Goal: Task Accomplishment & Management: Use online tool/utility

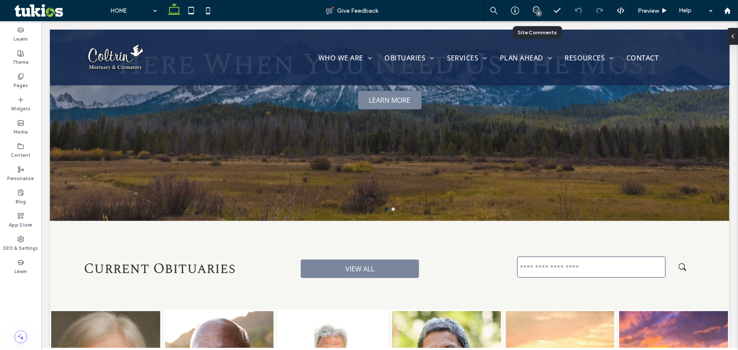
click at [535, 13] on div "5" at bounding box center [536, 10] width 21 height 8
click at [540, 7] on span at bounding box center [536, 9] width 21 height 7
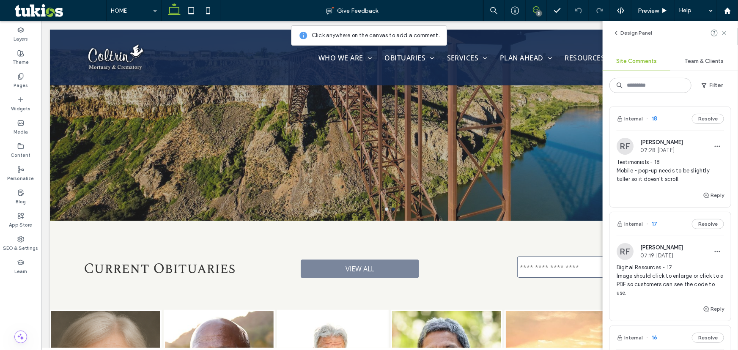
click at [655, 189] on div "Testimonials - 18 Mobile - pop-up needs to be slightly taller so it doesn't scr…" at bounding box center [670, 174] width 107 height 32
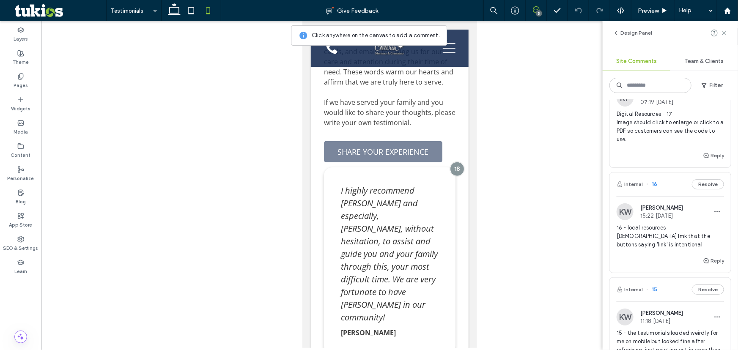
scroll to position [115, 0]
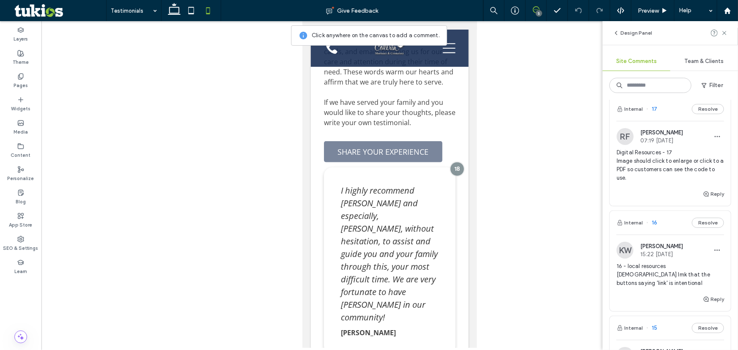
click at [661, 283] on span "16 - local resources [DEMOGRAPHIC_DATA] lmk that the buttons saying 'link' is i…" at bounding box center [670, 274] width 107 height 25
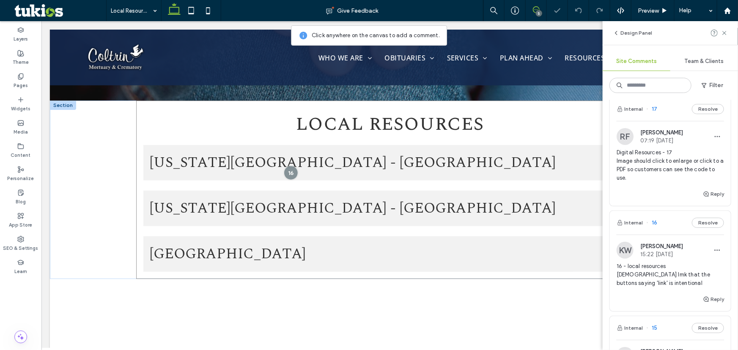
scroll to position [249, 0]
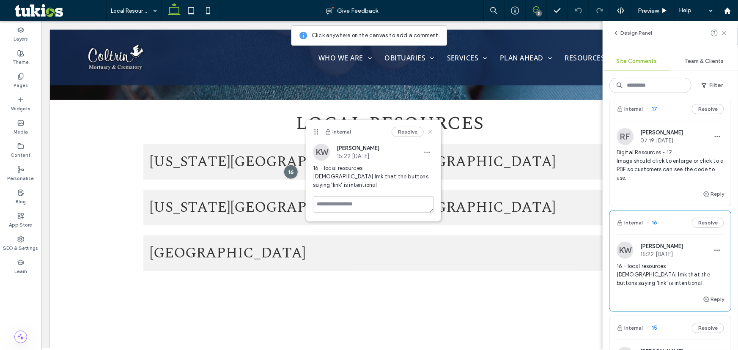
click at [431, 132] on icon at bounding box center [430, 132] width 7 height 7
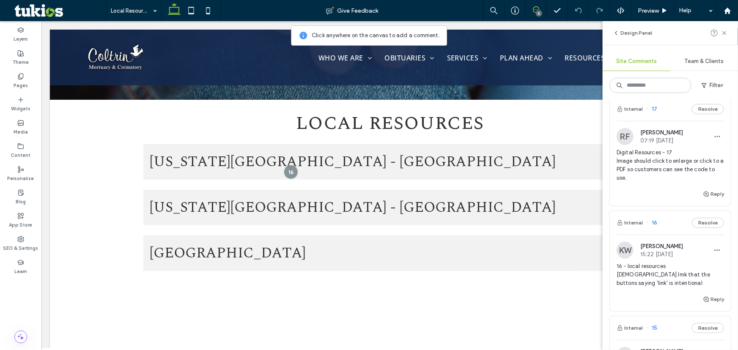
click at [651, 177] on span "Digital Resources - 17 Image should click to enlarge or click to a PDF so custo…" at bounding box center [670, 165] width 107 height 34
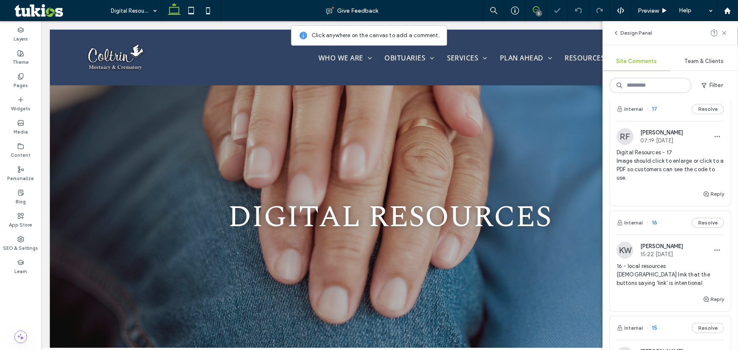
scroll to position [532, 0]
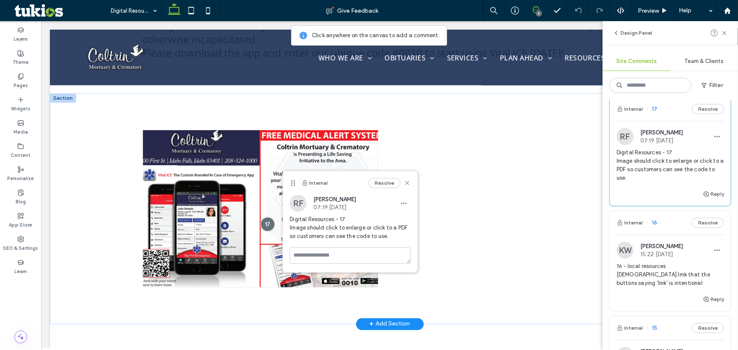
click at [258, 149] on img at bounding box center [260, 208] width 235 height 157
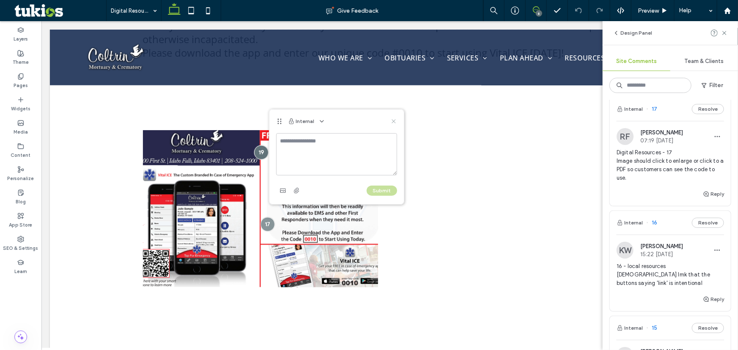
click at [394, 121] on use at bounding box center [394, 122] width 4 height 4
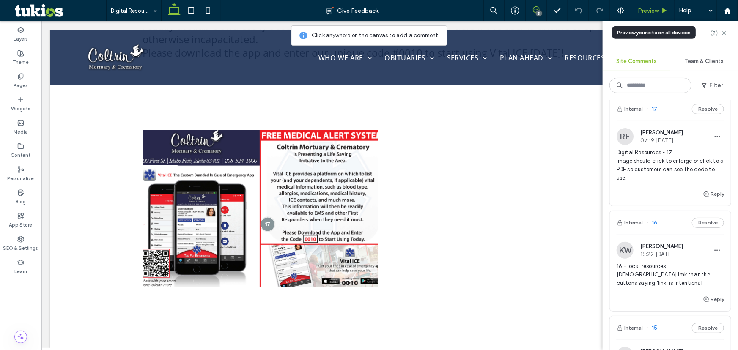
click at [646, 3] on div "Preview" at bounding box center [653, 10] width 43 height 21
click at [660, 13] on div "Preview" at bounding box center [653, 10] width 43 height 7
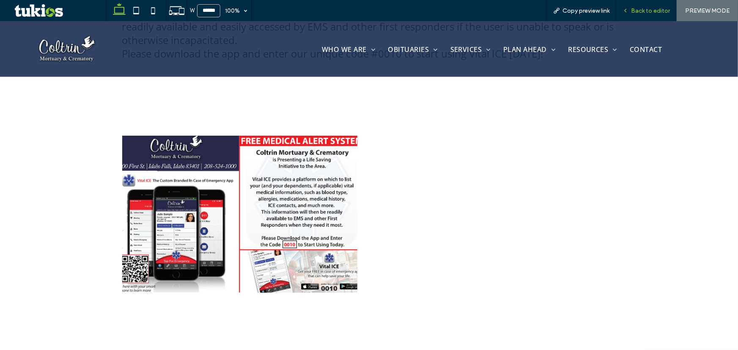
scroll to position [548, 0]
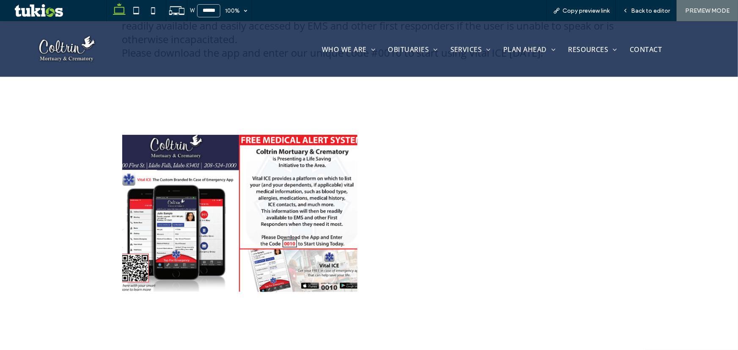
click at [271, 194] on img at bounding box center [239, 213] width 235 height 157
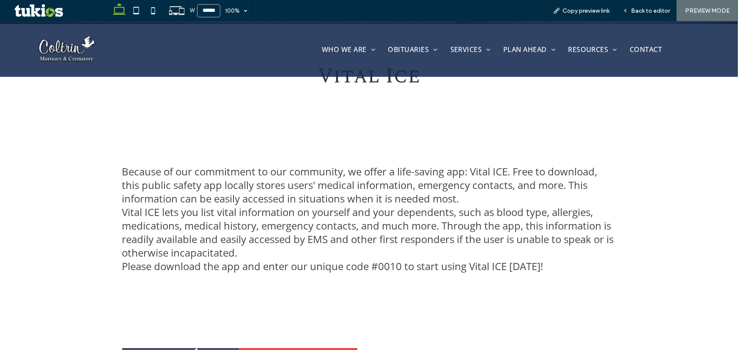
scroll to position [471, 0]
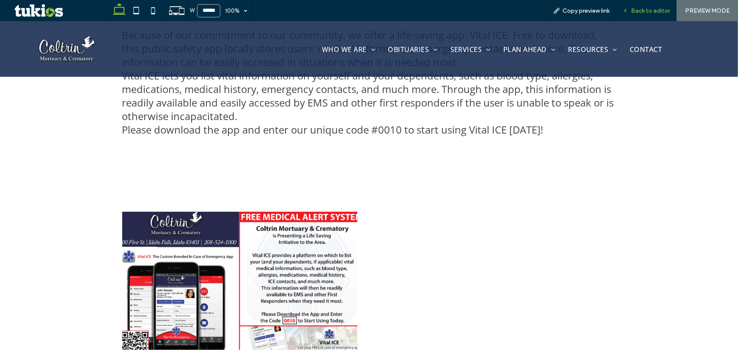
click at [643, 5] on div "Back to editor" at bounding box center [646, 10] width 60 height 21
click at [648, 14] on div "Back to editor" at bounding box center [646, 10] width 60 height 21
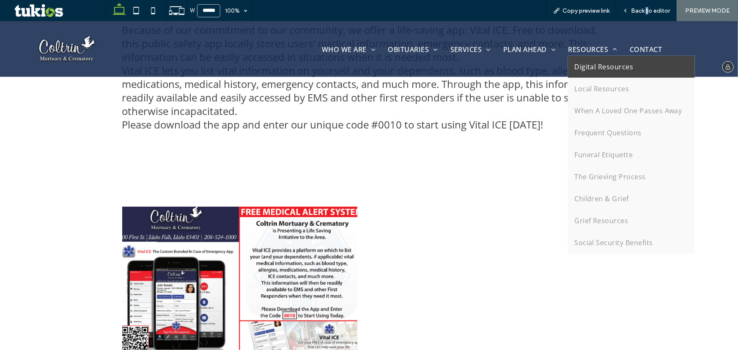
scroll to position [509, 0]
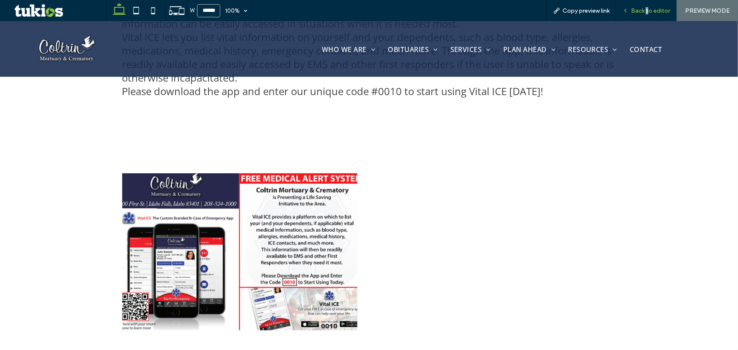
click at [651, 8] on span "Back to editor" at bounding box center [650, 10] width 39 height 7
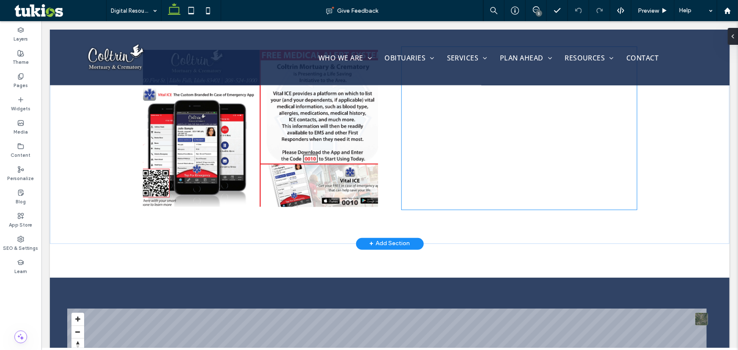
scroll to position [532, 0]
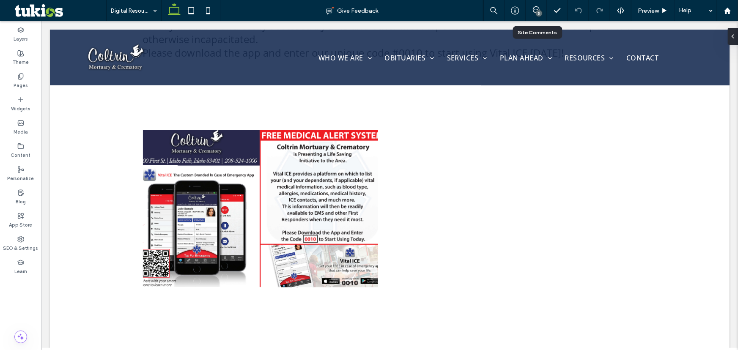
click at [539, 5] on div "5" at bounding box center [536, 10] width 21 height 21
click at [538, 7] on icon at bounding box center [536, 9] width 7 height 7
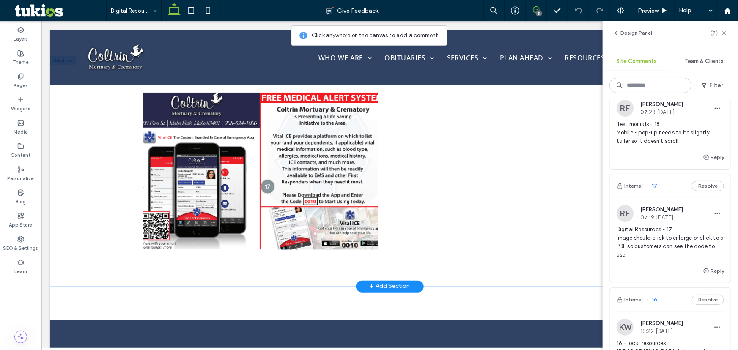
scroll to position [570, 0]
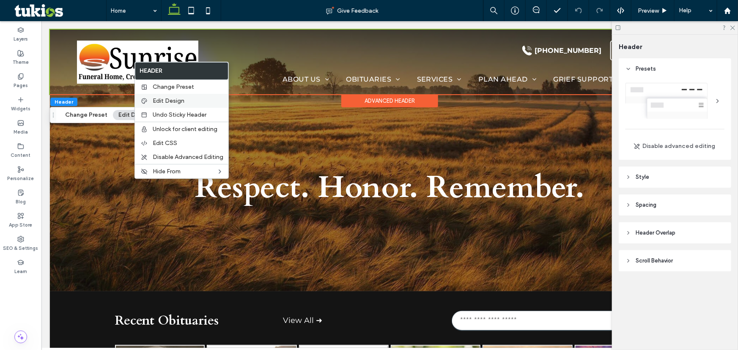
click at [184, 102] on label "Edit Design" at bounding box center [188, 100] width 71 height 7
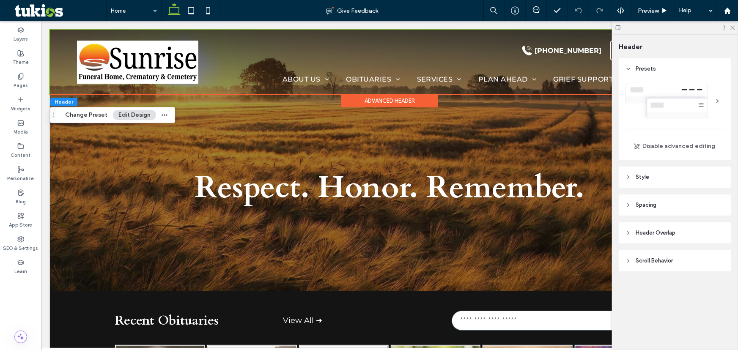
click at [669, 180] on header "Style" at bounding box center [675, 177] width 113 height 21
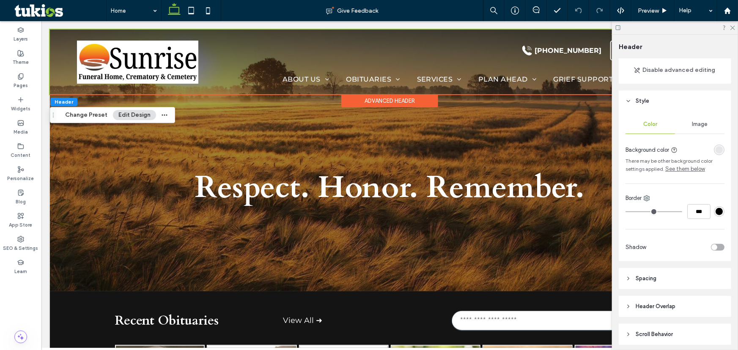
scroll to position [77, 0]
click at [699, 123] on span "Image" at bounding box center [700, 124] width 16 height 7
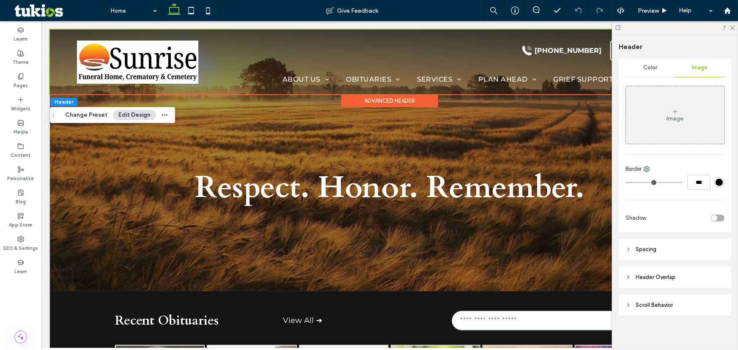
scroll to position [135, 0]
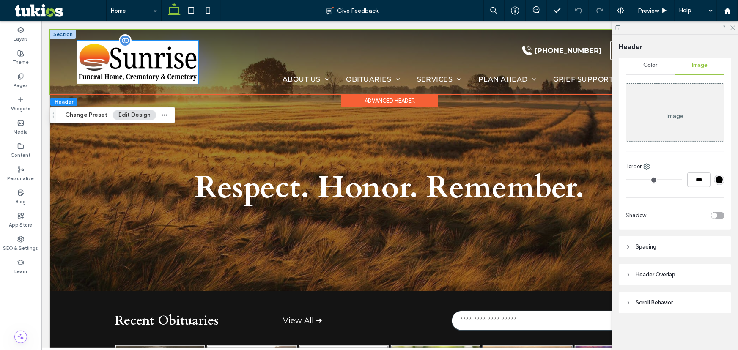
click at [153, 64] on img at bounding box center [137, 61] width 121 height 43
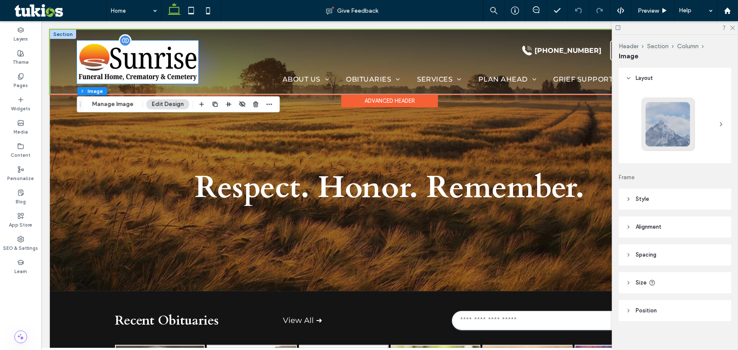
click at [153, 64] on div at bounding box center [137, 61] width 121 height 43
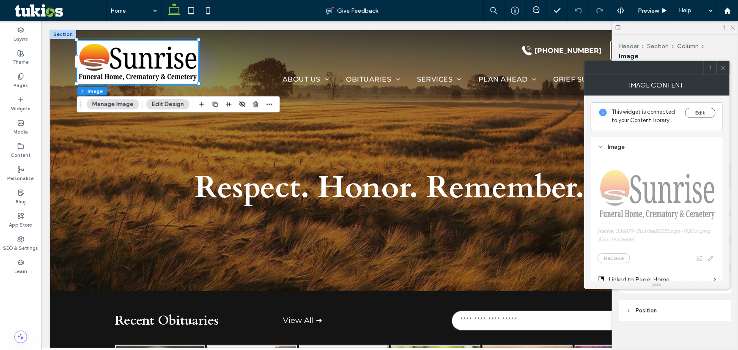
click at [118, 102] on button "Manage Image" at bounding box center [113, 104] width 52 height 10
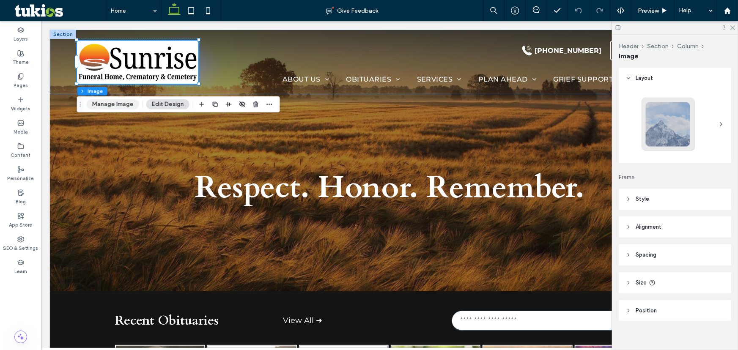
click at [119, 104] on button "Manage Image" at bounding box center [113, 104] width 52 height 10
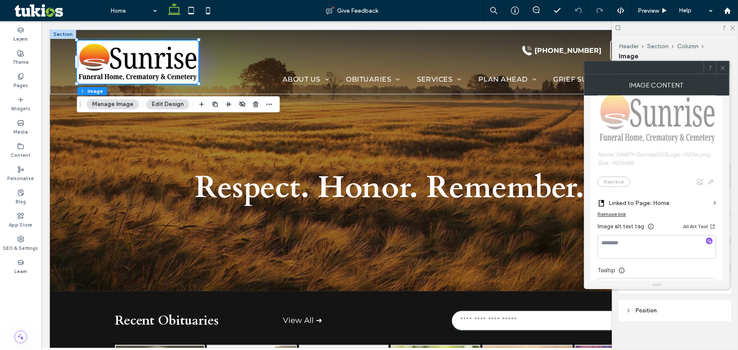
scroll to position [0, 0]
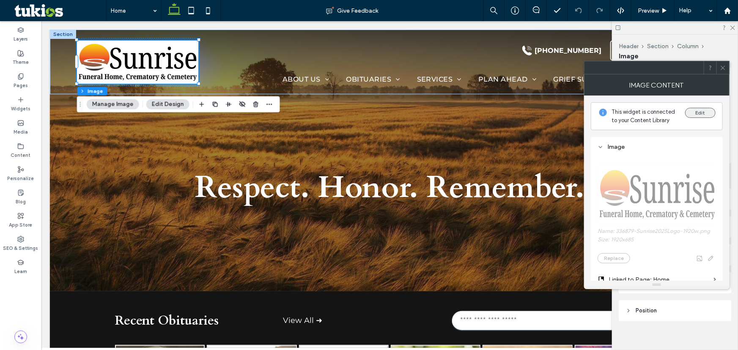
click at [703, 114] on button "Edit" at bounding box center [700, 113] width 30 height 10
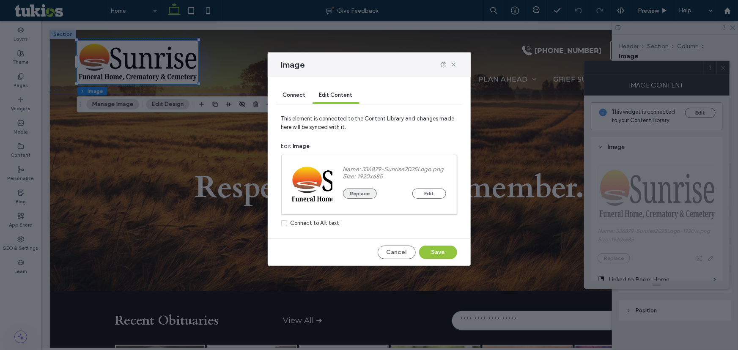
click at [367, 196] on button "Replace" at bounding box center [360, 194] width 34 height 10
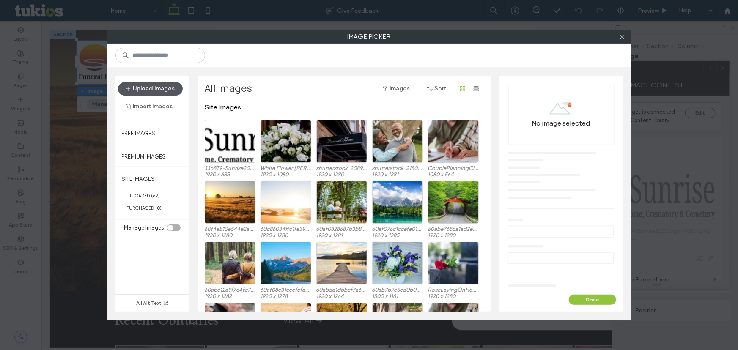
click at [155, 93] on button "Upload Images" at bounding box center [150, 89] width 65 height 14
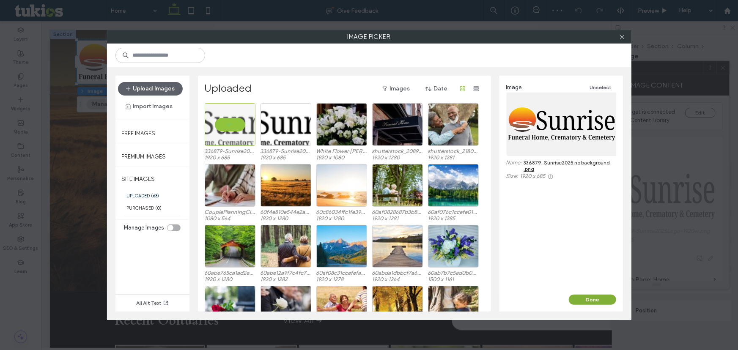
click at [601, 299] on button "Done" at bounding box center [592, 300] width 47 height 10
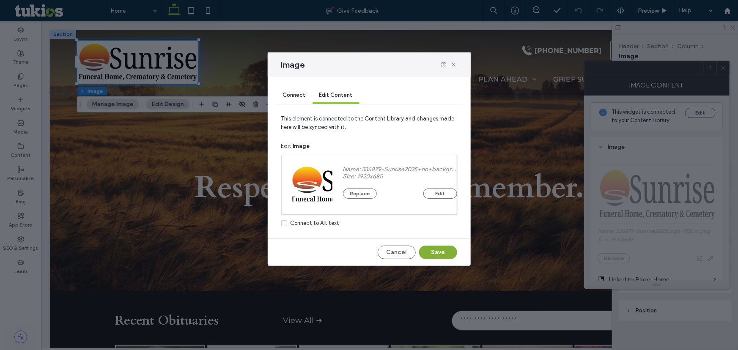
click at [431, 251] on button "Save" at bounding box center [438, 253] width 38 height 14
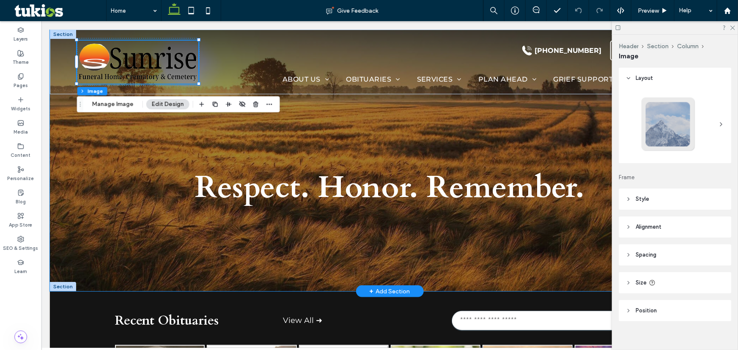
click at [241, 143] on div "Respect. Honor. Remember." at bounding box center [390, 160] width 508 height 262
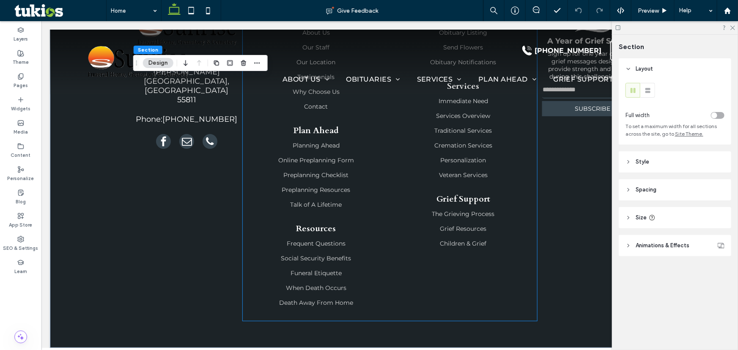
scroll to position [1278, 0]
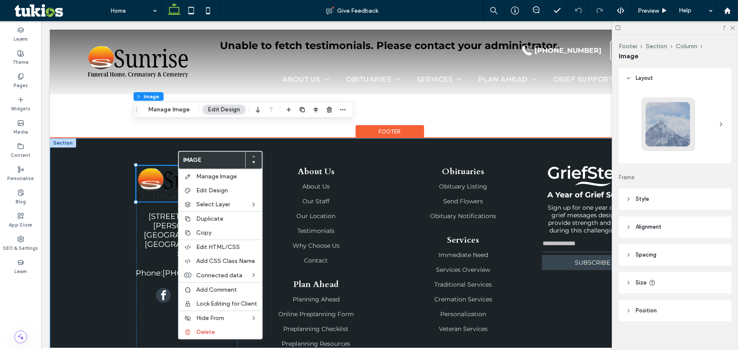
click at [83, 169] on div "4798 Miller Trunk Hwy Hermantown, MN 55811 Phone: 218-727-6869 About Us About U…" at bounding box center [389, 320] width 680 height 364
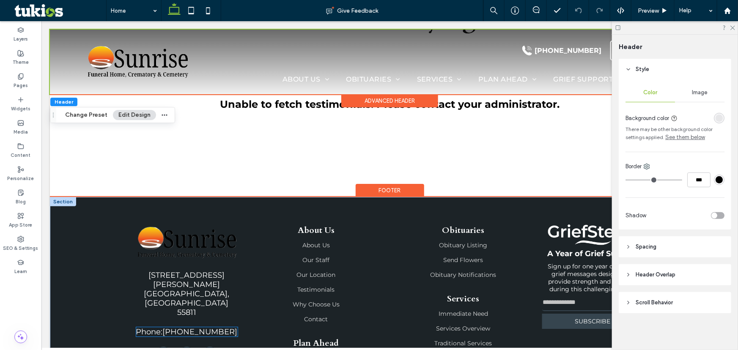
scroll to position [1192, 0]
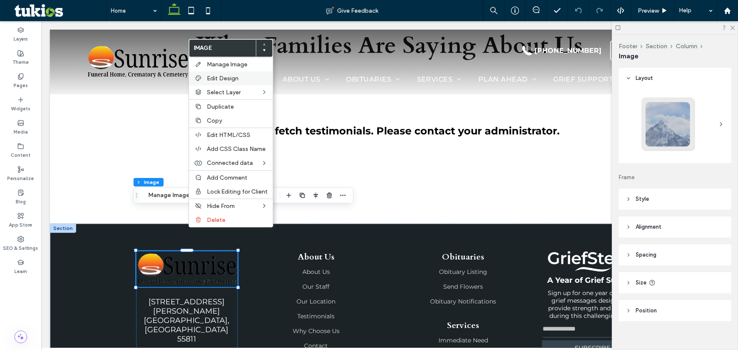
click at [236, 80] on span "Edit Design" at bounding box center [223, 78] width 32 height 7
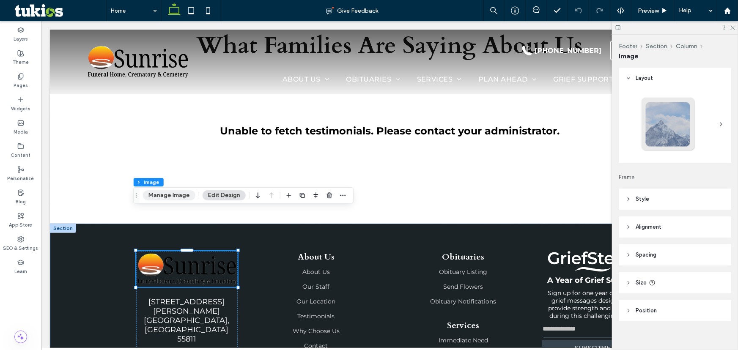
click at [166, 195] on button "Manage Image" at bounding box center [169, 195] width 52 height 10
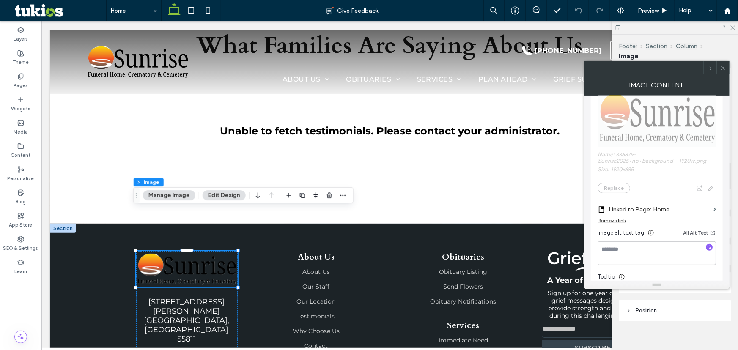
scroll to position [0, 0]
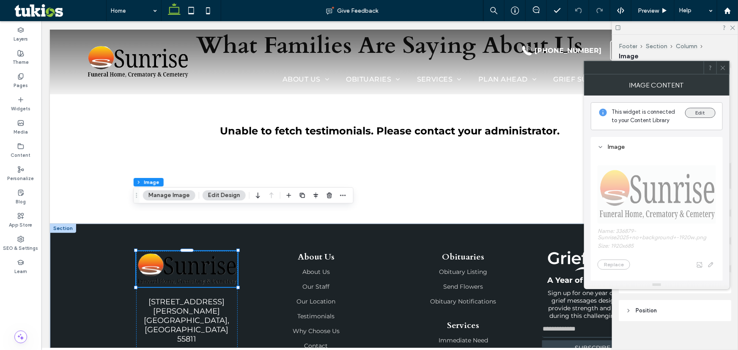
click at [702, 115] on button "Edit" at bounding box center [700, 113] width 30 height 10
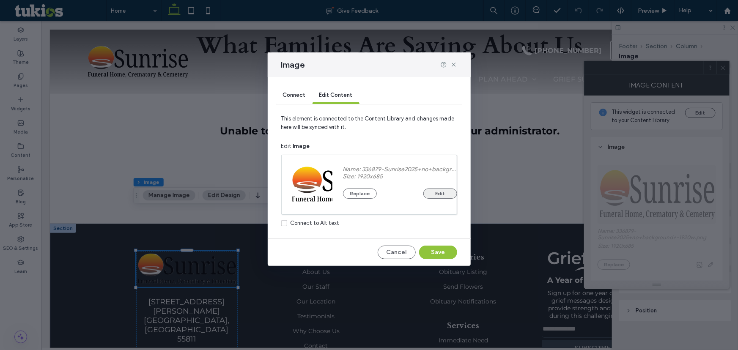
click at [440, 192] on button "Edit" at bounding box center [440, 194] width 34 height 10
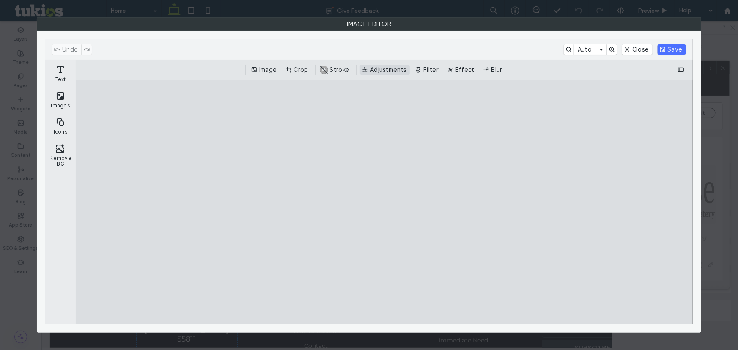
click at [396, 70] on button "Adjustments" at bounding box center [385, 70] width 50 height 10
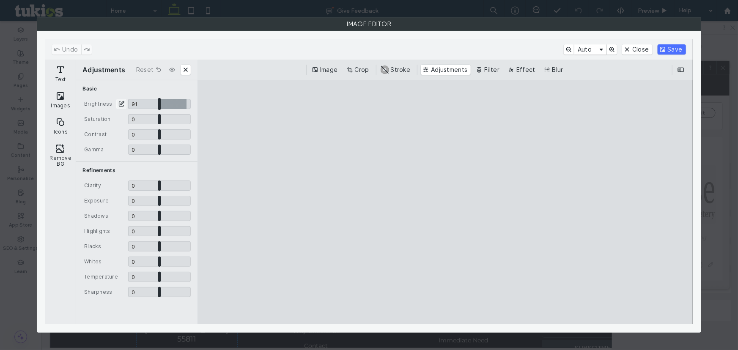
drag, startPoint x: 161, startPoint y: 105, endPoint x: 187, endPoint y: 104, distance: 25.8
click at [187, 104] on input "CE.SDK" at bounding box center [159, 104] width 63 height 10
type input "****"
type input "*"
drag, startPoint x: 159, startPoint y: 131, endPoint x: 160, endPoint y: 136, distance: 4.7
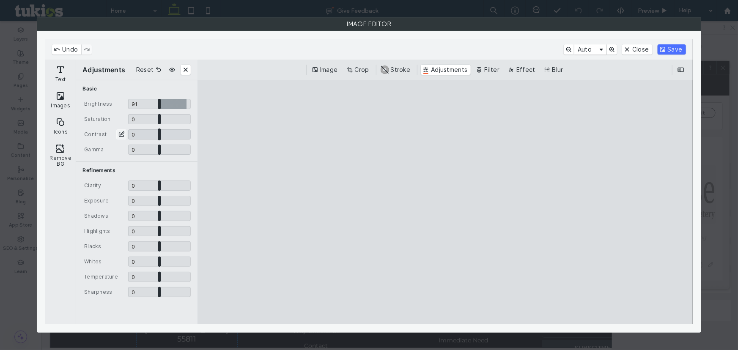
click at [160, 136] on input "CE.SDK" at bounding box center [159, 134] width 63 height 10
click at [629, 48] on button "Close" at bounding box center [637, 49] width 30 height 10
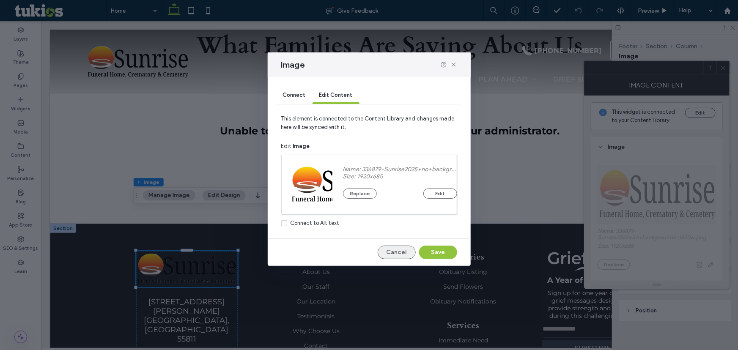
click at [403, 254] on button "Cancel" at bounding box center [397, 253] width 38 height 14
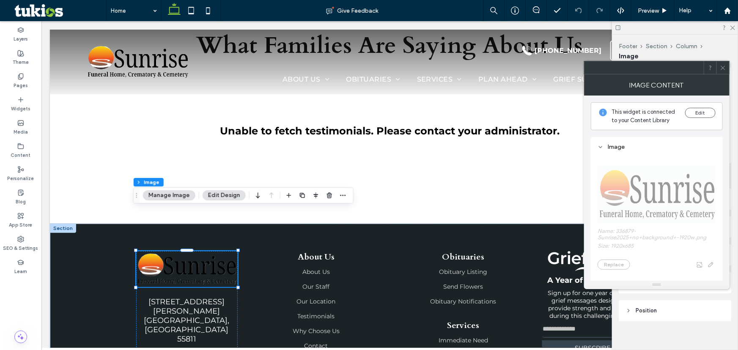
click at [724, 65] on icon at bounding box center [723, 68] width 6 height 6
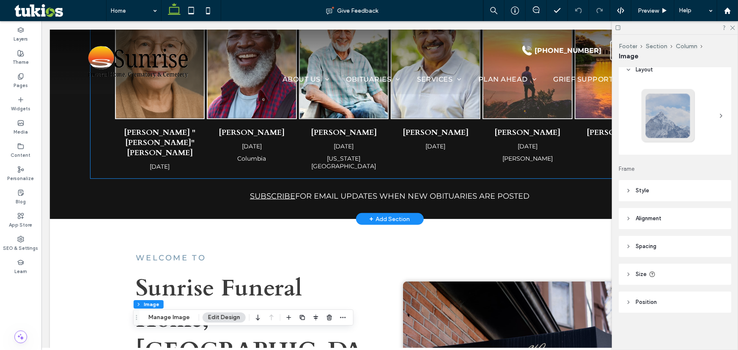
scroll to position [231, 0]
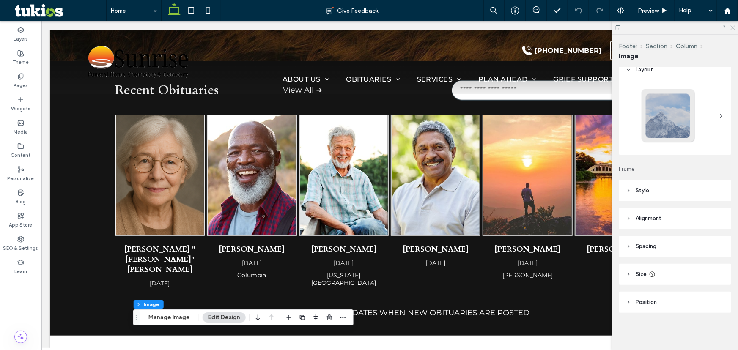
click at [733, 27] on icon at bounding box center [732, 27] width 5 height 5
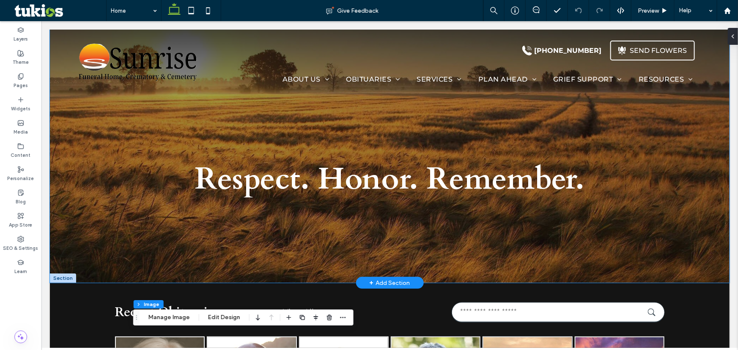
scroll to position [0, 0]
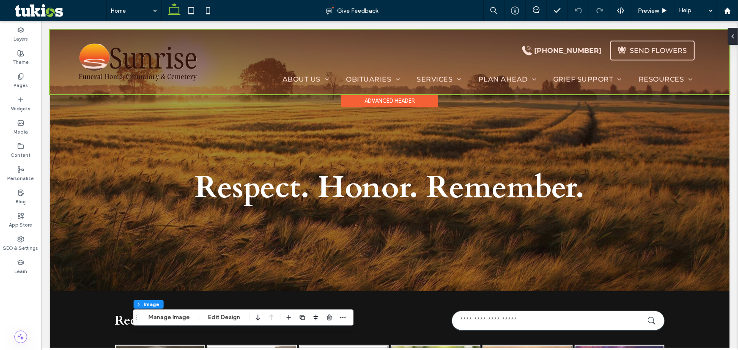
click at [363, 97] on div "Advanced Header" at bounding box center [389, 100] width 97 height 13
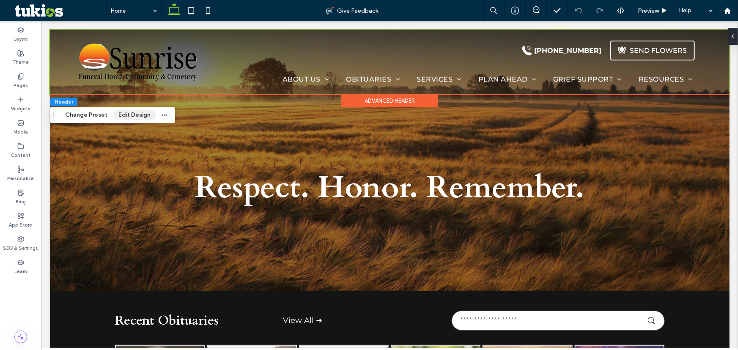
click at [146, 114] on button "Edit Design" at bounding box center [134, 115] width 43 height 10
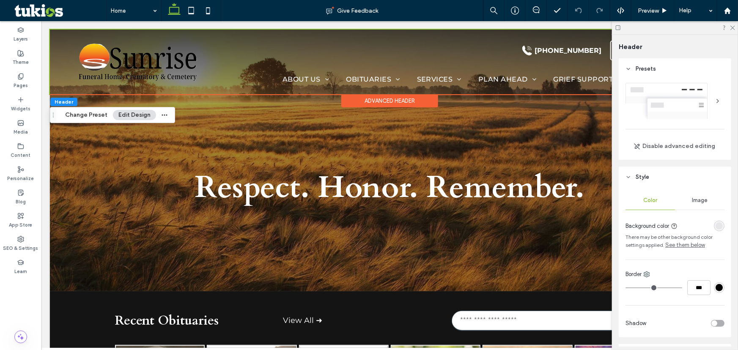
click at [716, 228] on div "rgba(60, 60, 60, 0.07)" at bounding box center [719, 226] width 7 height 7
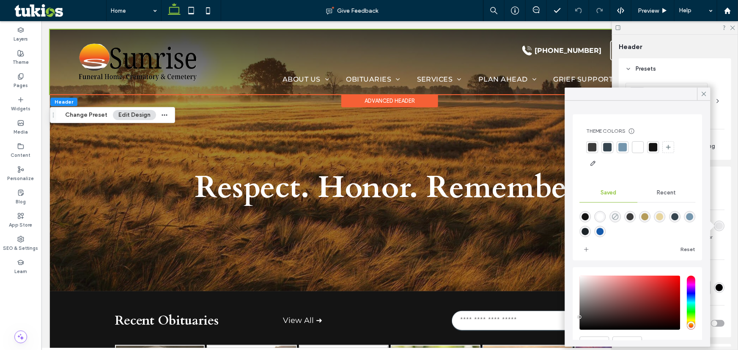
click at [618, 214] on use "rgba(255,255,255,0)" at bounding box center [615, 217] width 6 height 6
type input "*******"
type input "*"
type input "**"
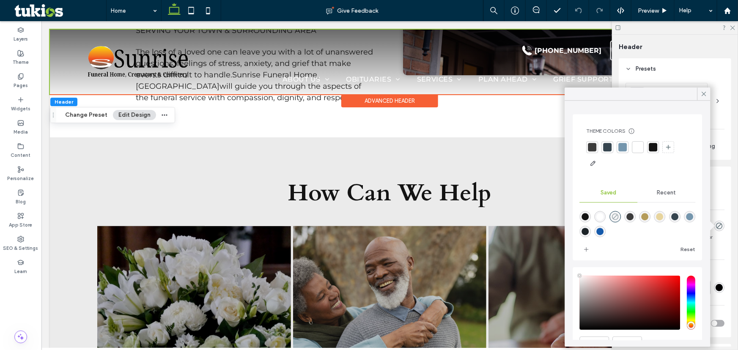
click at [619, 216] on icon "rgba(255,255,255,0)" at bounding box center [615, 216] width 7 height 7
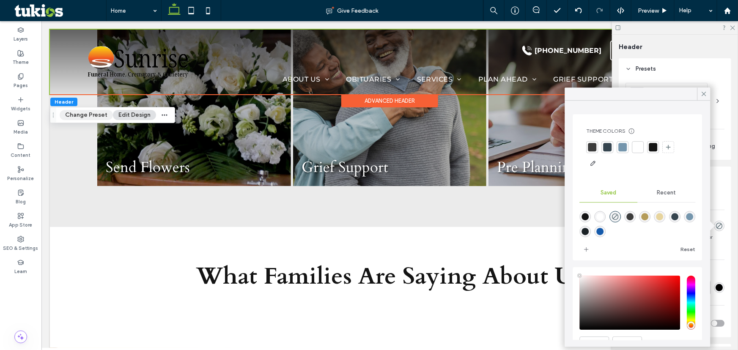
click at [89, 112] on button "Change Preset" at bounding box center [86, 115] width 53 height 10
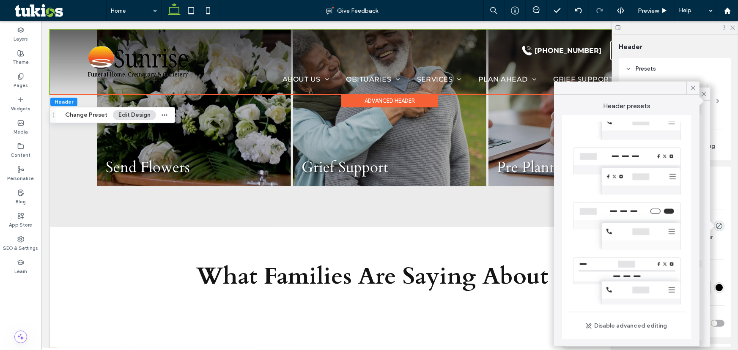
scroll to position [192, 0]
click at [696, 88] on icon at bounding box center [694, 88] width 8 height 8
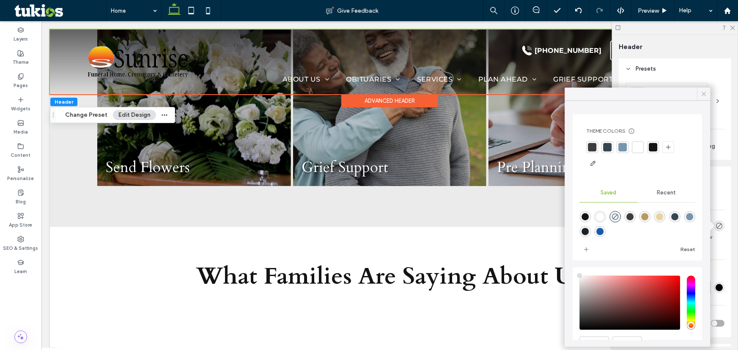
click at [706, 93] on icon at bounding box center [705, 94] width 8 height 8
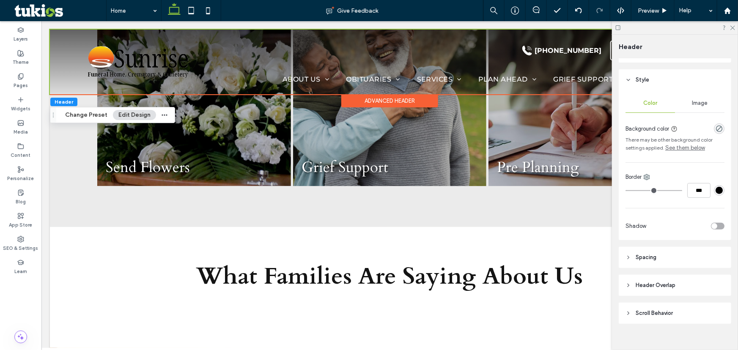
scroll to position [108, 0]
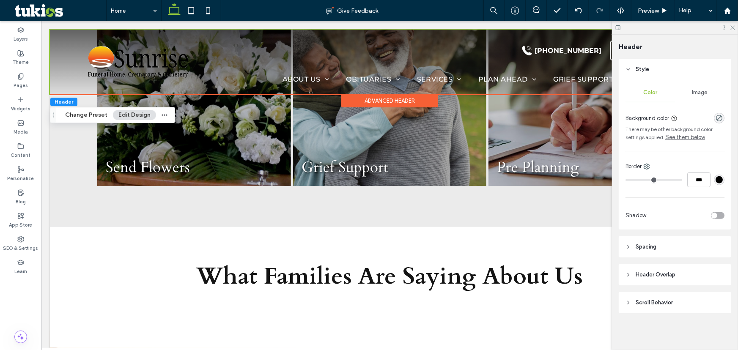
click at [713, 216] on div "toggle" at bounding box center [715, 216] width 6 height 6
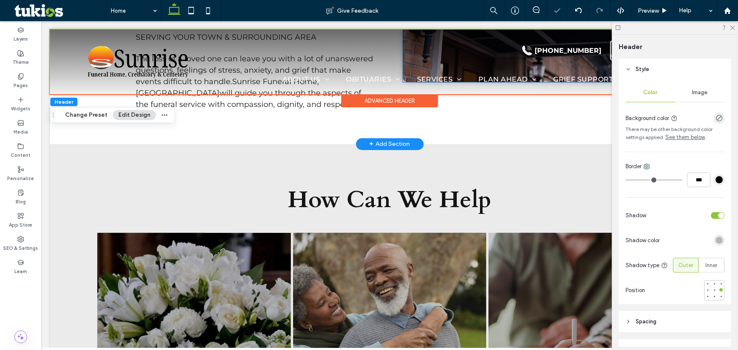
scroll to position [577, 0]
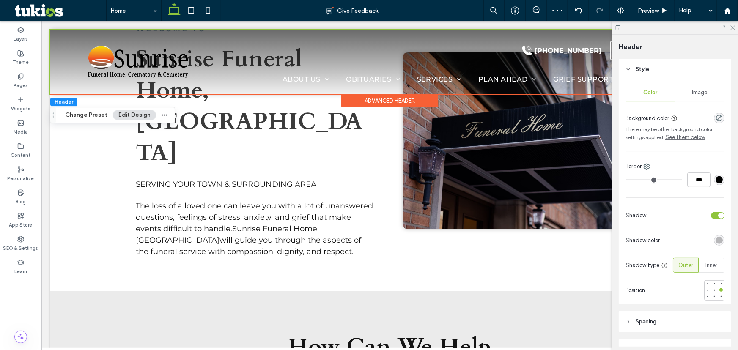
click at [716, 241] on div "rgba(0, 0, 0, 0.25)" at bounding box center [719, 240] width 7 height 7
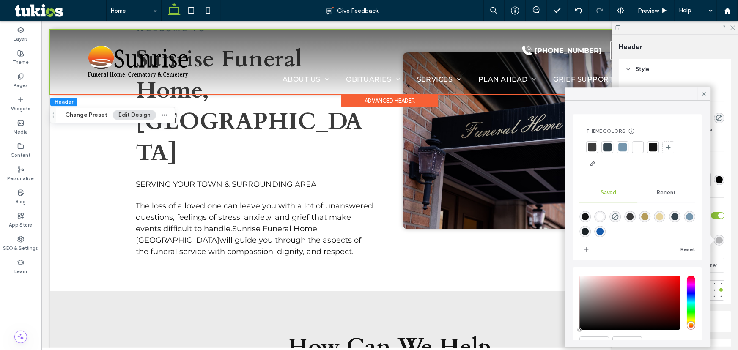
click at [634, 215] on div "rgba(60,60,60,1)" at bounding box center [630, 216] width 7 height 7
type input "*******"
type input "***"
type input "****"
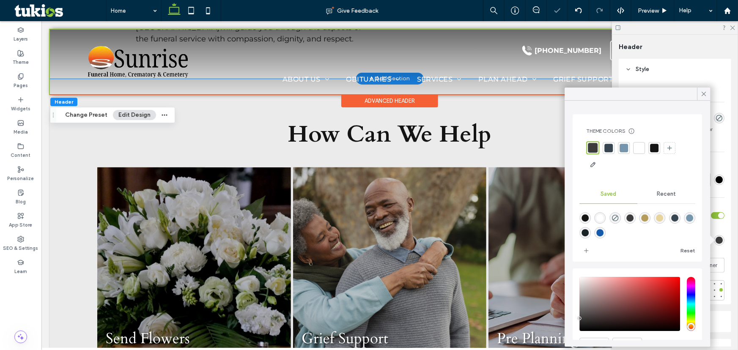
scroll to position [615, 0]
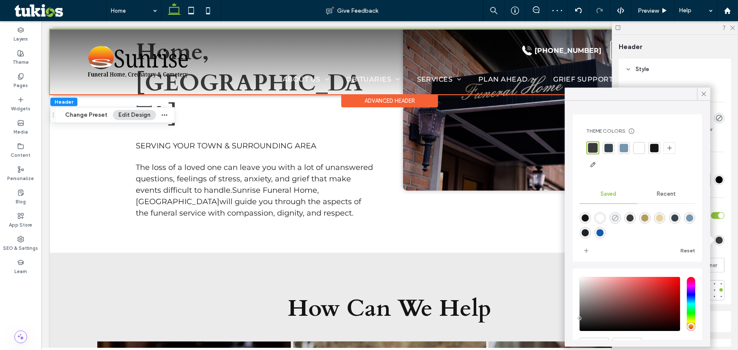
click at [618, 219] on use "rgba(255,255,255,0)" at bounding box center [615, 218] width 6 height 6
type input "*******"
type input "*"
type input "**"
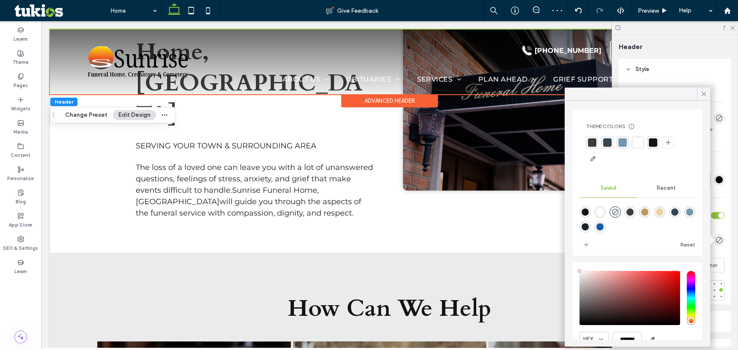
scroll to position [0, 0]
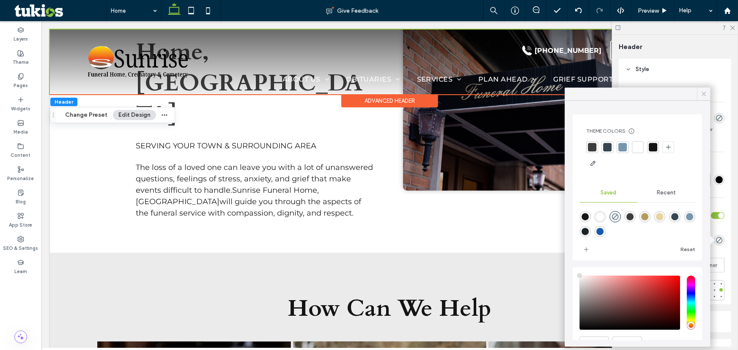
click at [705, 96] on icon at bounding box center [705, 94] width 8 height 8
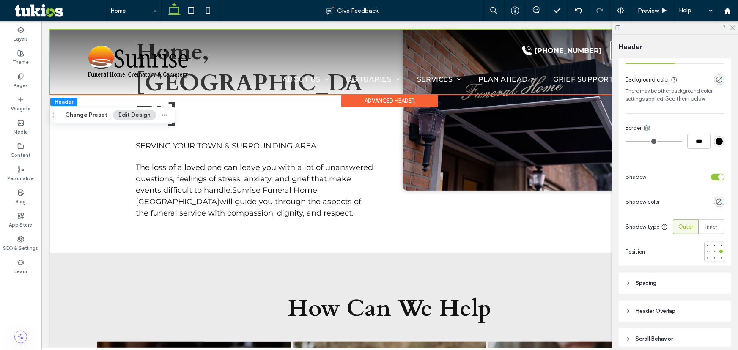
scroll to position [183, 0]
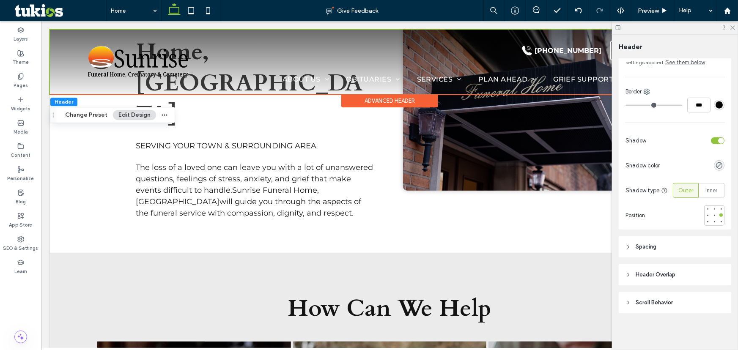
click at [657, 244] on header "Spacing" at bounding box center [675, 246] width 113 height 21
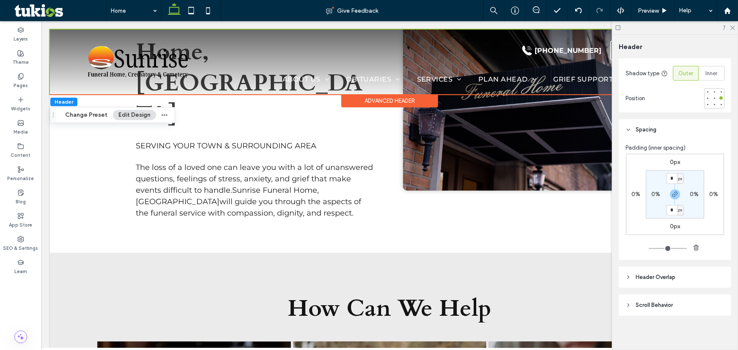
scroll to position [302, 0]
click at [669, 304] on span "Scroll Behavior" at bounding box center [654, 303] width 37 height 8
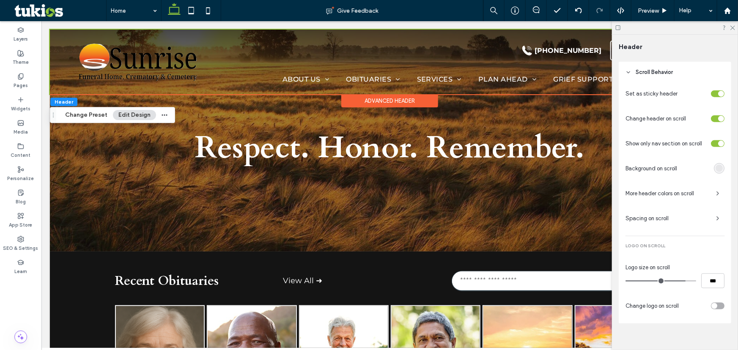
scroll to position [0, 0]
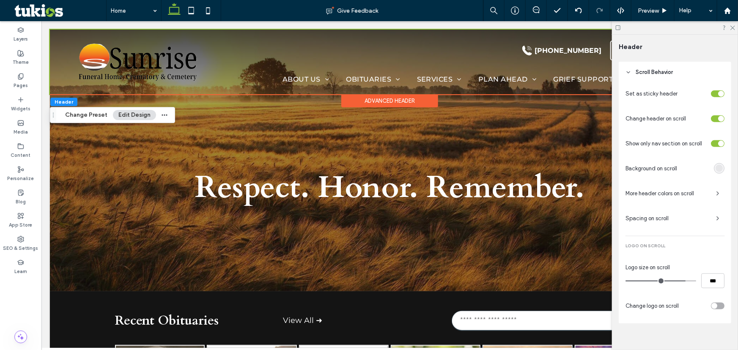
click at [720, 167] on div "rgba(60, 60, 60, 0.07)" at bounding box center [719, 168] width 11 height 11
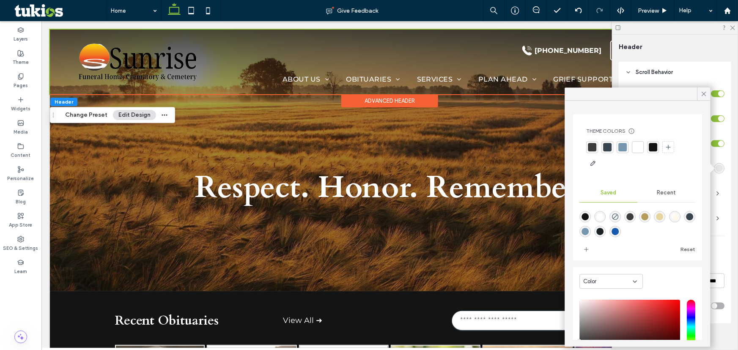
click at [652, 147] on div at bounding box center [653, 147] width 8 height 8
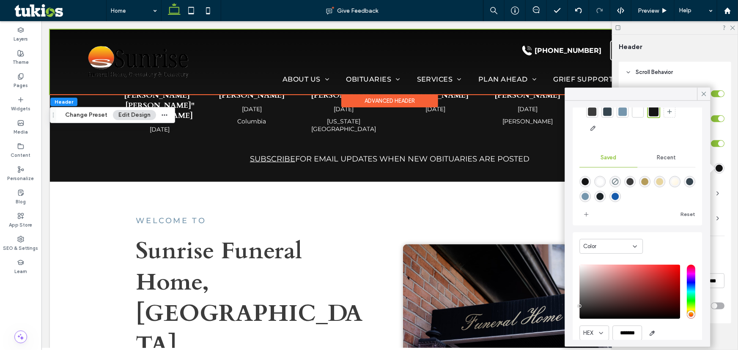
scroll to position [69, 0]
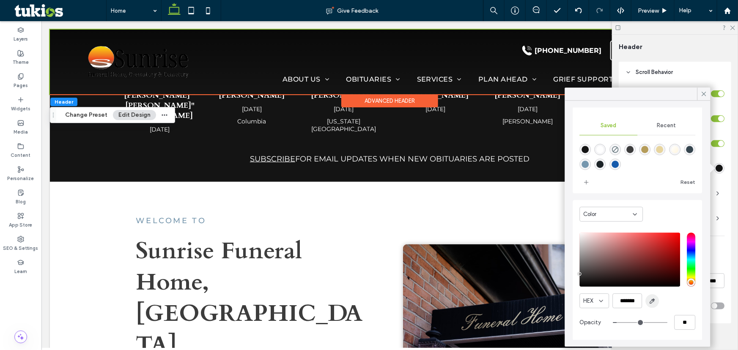
click at [654, 300] on use "button" at bounding box center [652, 301] width 5 height 5
type input "*******"
type input "***"
type input "****"
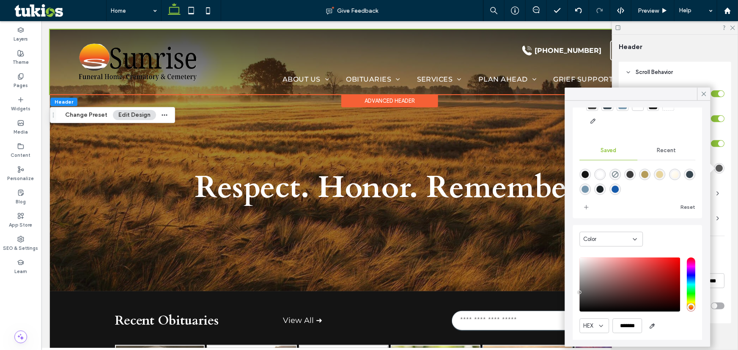
scroll to position [0, 0]
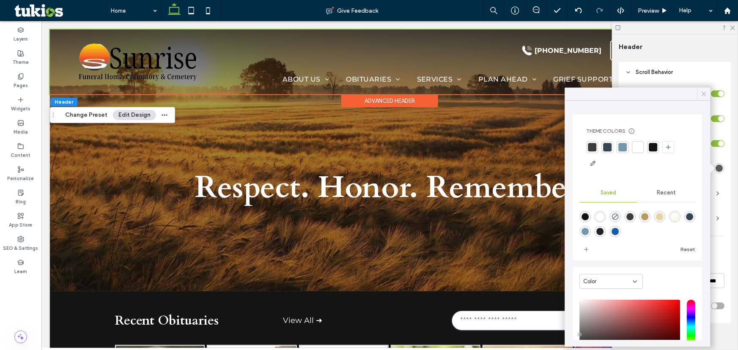
click at [708, 93] on icon at bounding box center [705, 94] width 8 height 8
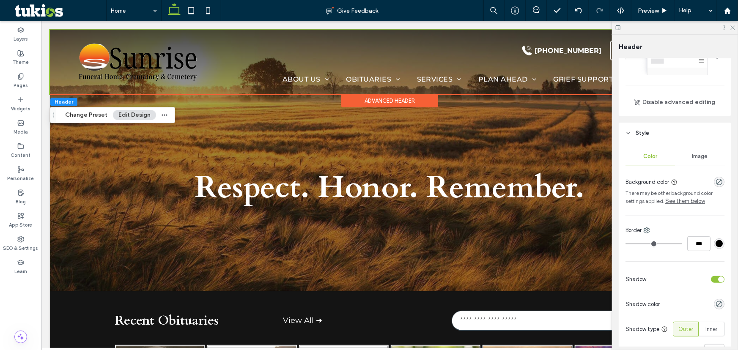
scroll to position [44, 0]
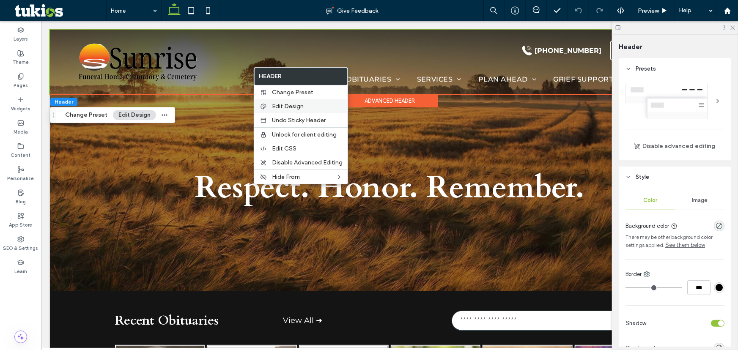
click at [289, 102] on div "Edit Design" at bounding box center [300, 106] width 93 height 14
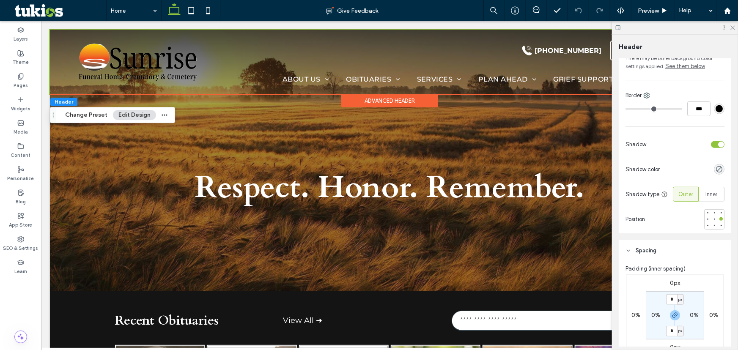
scroll to position [192, 0]
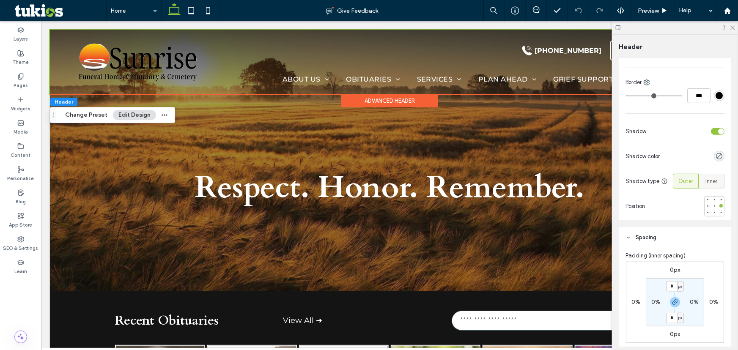
click at [712, 187] on div "Inner" at bounding box center [711, 181] width 15 height 14
click at [688, 184] on span "Outer" at bounding box center [686, 181] width 15 height 8
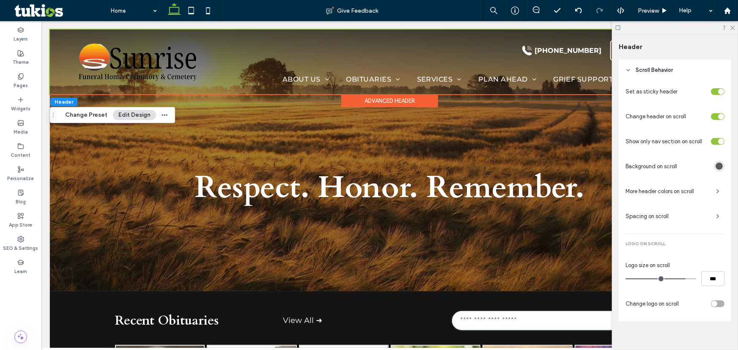
scroll to position [538, 0]
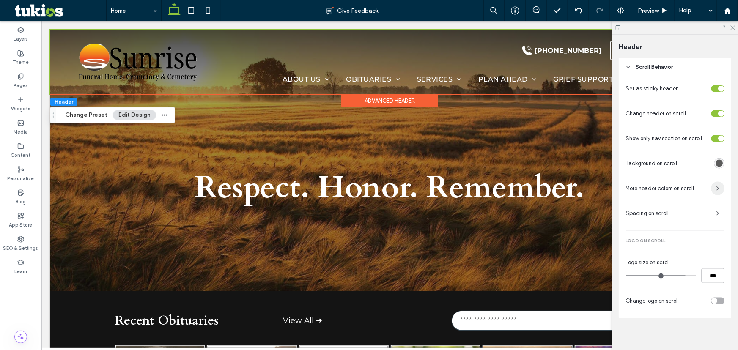
click at [711, 184] on span "button" at bounding box center [718, 189] width 14 height 14
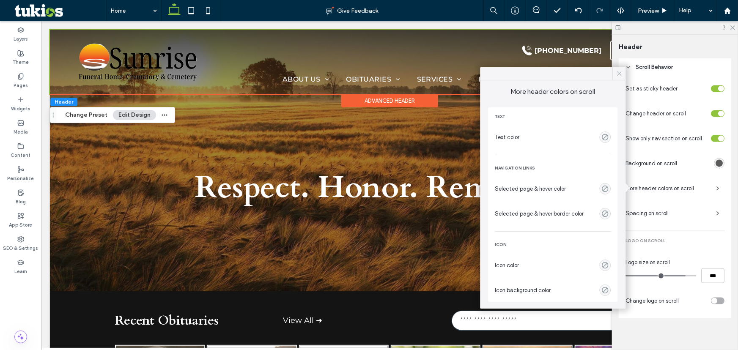
click at [621, 72] on icon at bounding box center [620, 74] width 8 height 8
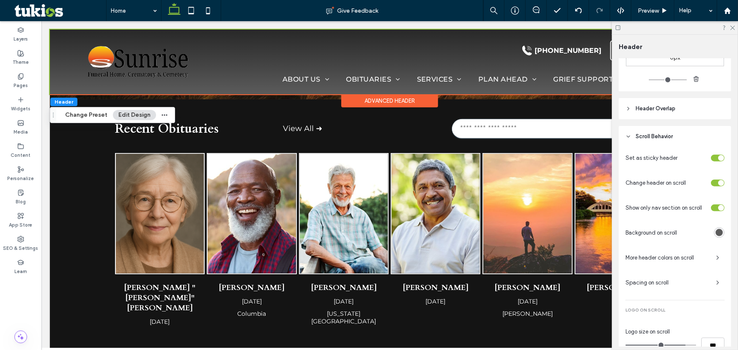
scroll to position [385, 0]
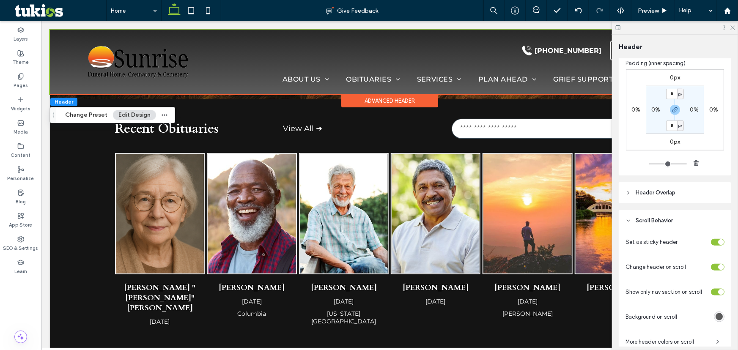
click at [628, 190] on icon at bounding box center [629, 193] width 6 height 6
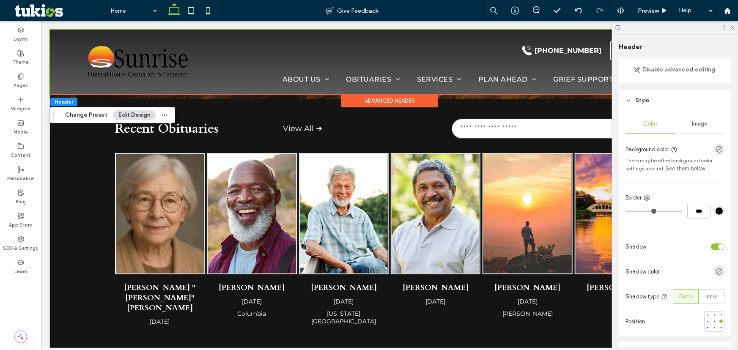
scroll to position [0, 0]
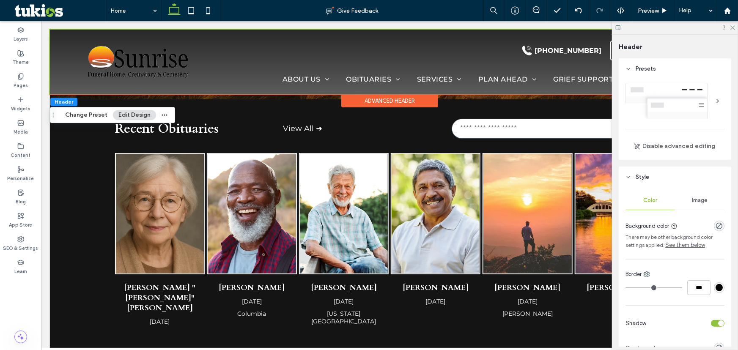
click at [715, 97] on div at bounding box center [718, 101] width 14 height 14
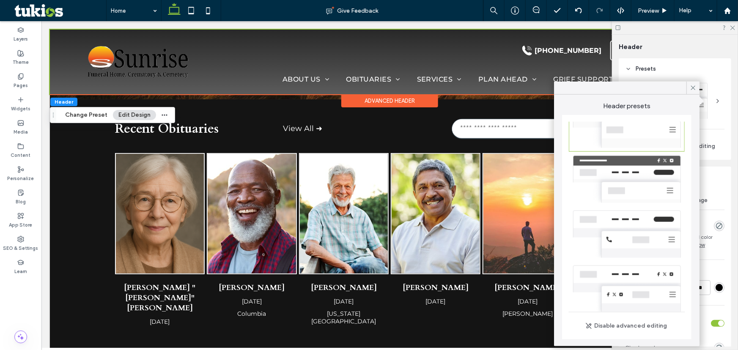
scroll to position [77, 0]
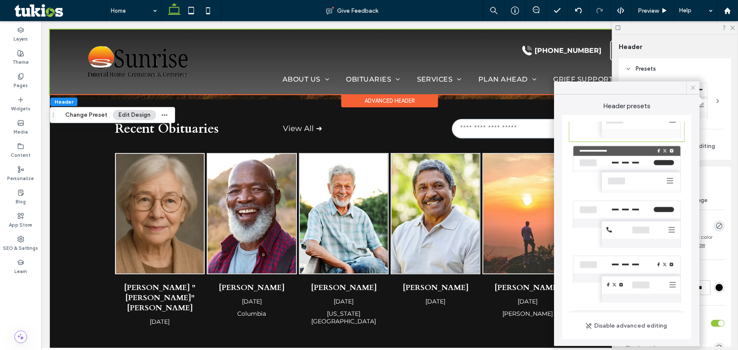
click at [693, 89] on icon at bounding box center [694, 88] width 8 height 8
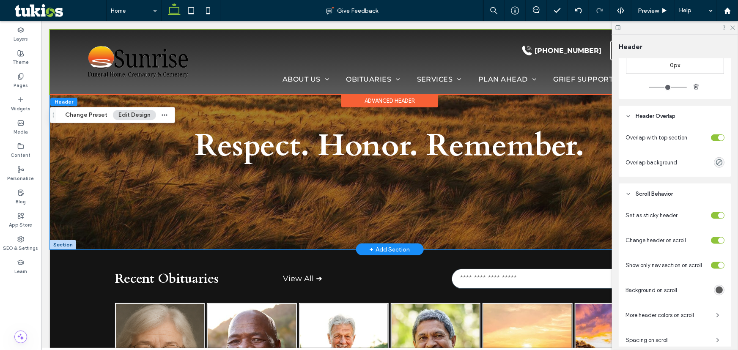
scroll to position [0, 0]
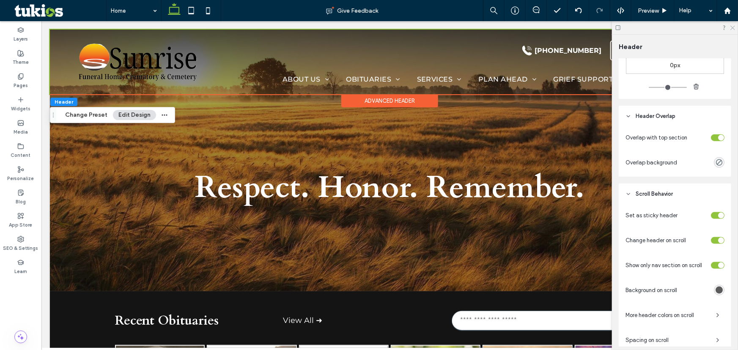
click at [732, 27] on icon at bounding box center [732, 27] width 5 height 5
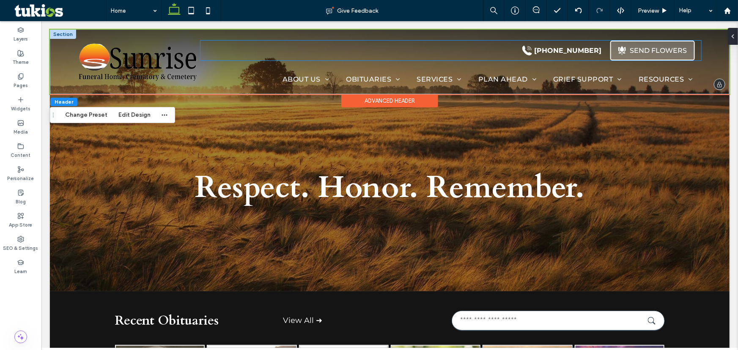
click at [647, 54] on div ".st0-{display:none;} .st1-{display:inline;} .st2-{fill:#currentcolor;} SEND FLO…" at bounding box center [652, 50] width 85 height 20
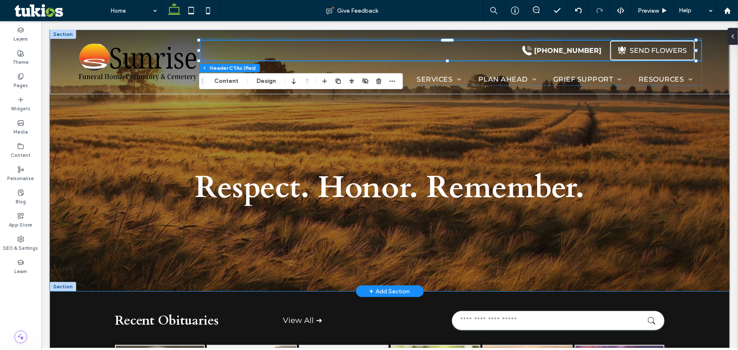
click at [392, 132] on div "Respect. Honor. Remember." at bounding box center [390, 160] width 508 height 262
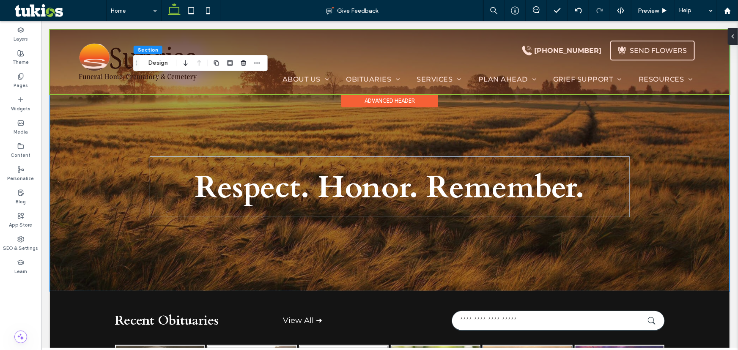
click at [536, 47] on div at bounding box center [389, 61] width 680 height 65
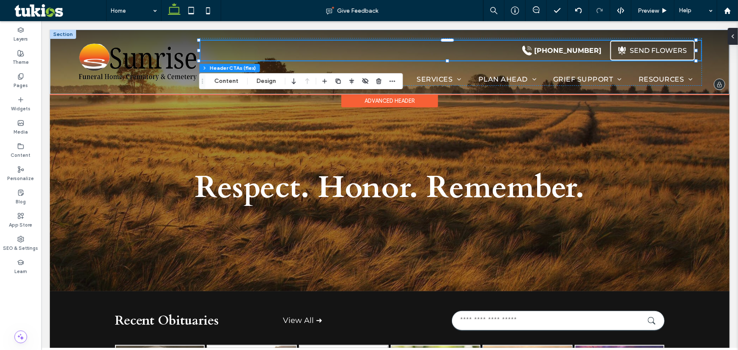
click at [552, 49] on div "218-727-6869" at bounding box center [567, 50] width 67 height 8
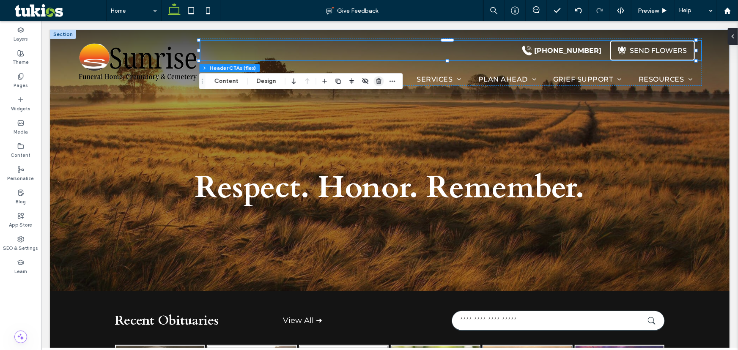
click at [379, 82] on icon "button" at bounding box center [379, 81] width 7 height 7
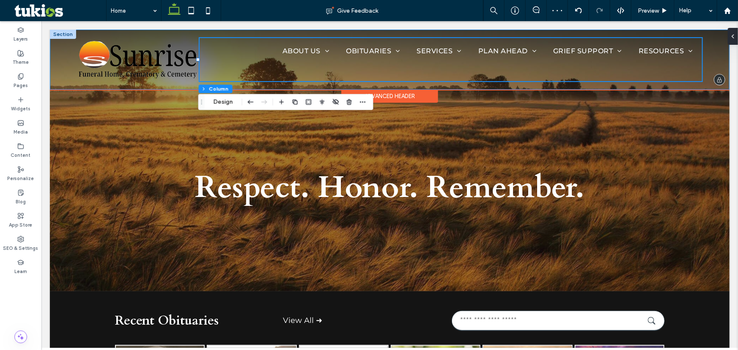
click at [393, 80] on div "Home About Us About Us Our Staff Our Location Testimonials Why Choose Us Contac…" at bounding box center [450, 59] width 503 height 43
drag, startPoint x: 405, startPoint y: 82, endPoint x: 423, endPoint y: 84, distance: 18.3
click at [406, 82] on div "Home About Us About Us Our Staff Our Location Testimonials Why Choose Us Contac…" at bounding box center [389, 59] width 680 height 60
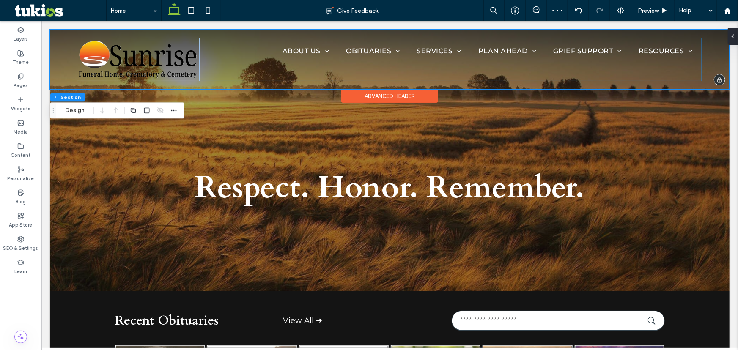
click at [571, 76] on div "Home About Us About Us Our Staff Our Location Testimonials Why Choose Us Contac…" at bounding box center [450, 59] width 503 height 43
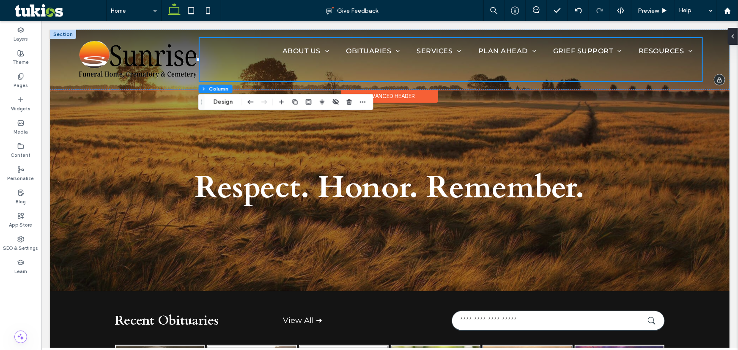
drag, startPoint x: 264, startPoint y: 52, endPoint x: 261, endPoint y: 63, distance: 11.0
click at [261, 63] on div "Home About Us About Us Our Staff Our Location Testimonials Why Choose Us Contac…" at bounding box center [450, 59] width 503 height 43
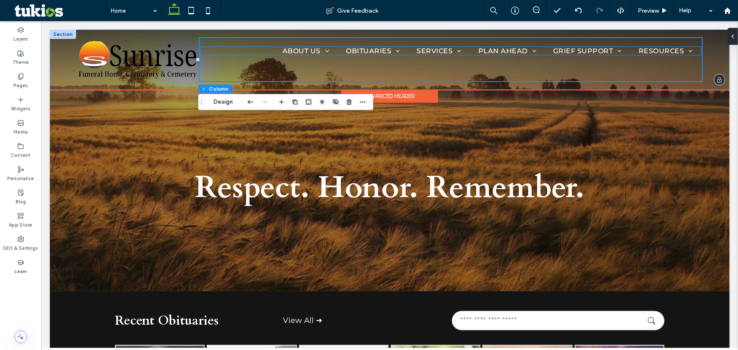
click at [261, 49] on ul "Home About Us About Us Our Staff Our Location Testimonials Why Choose Us Contac…" at bounding box center [450, 51] width 501 height 8
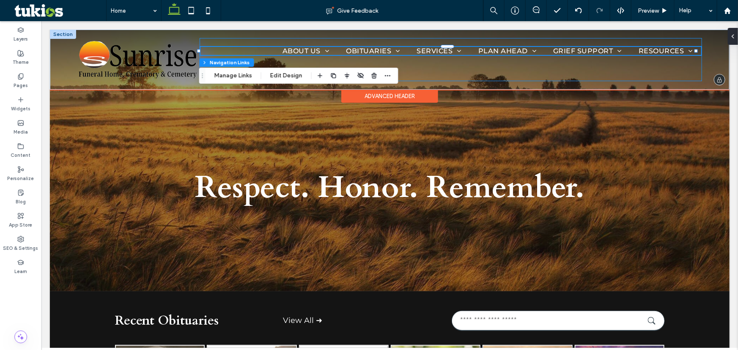
click at [425, 69] on div "Home About Us About Us Our Staff Our Location Testimonials Why Choose Us Contac…" at bounding box center [450, 59] width 503 height 43
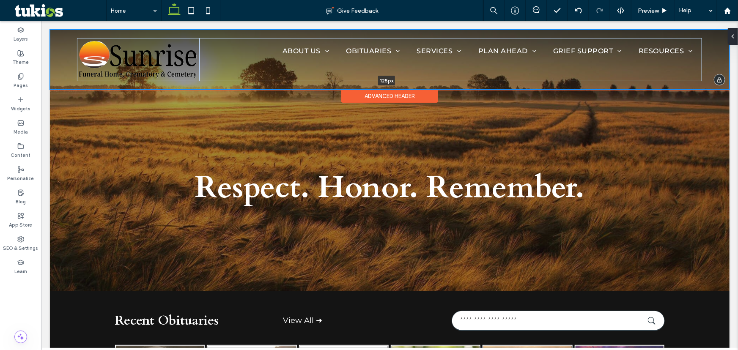
drag, startPoint x: 274, startPoint y: 89, endPoint x: 275, endPoint y: 77, distance: 11.5
click at [275, 78] on div "Home About Us About Us Our Staff Our Location Testimonials Why Choose Us Contac…" at bounding box center [389, 59] width 680 height 60
type input "***"
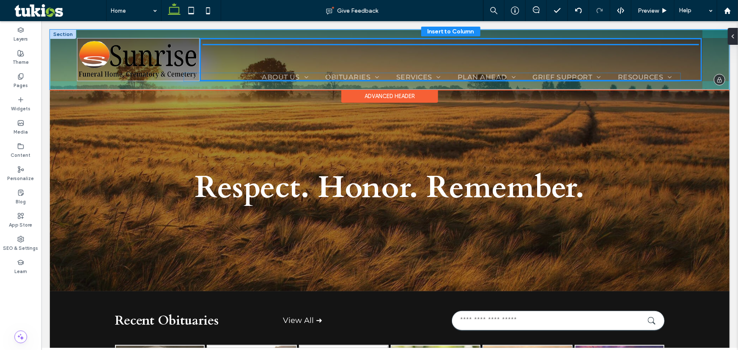
scroll to position [174, 0]
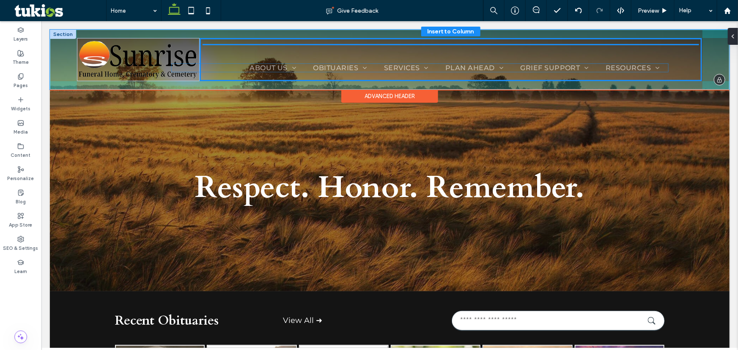
drag, startPoint x: 363, startPoint y: 49, endPoint x: 336, endPoint y: 66, distance: 32.3
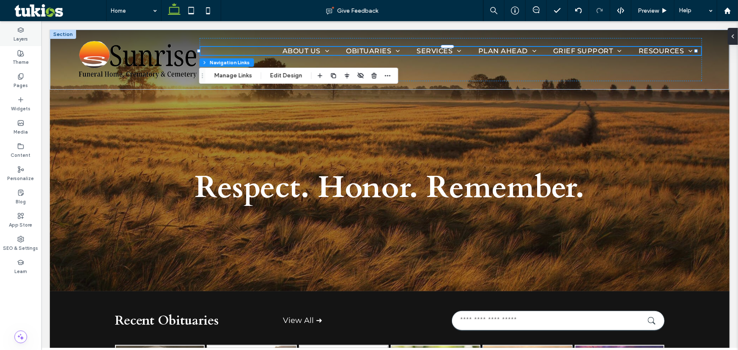
click at [27, 31] on div "Layers" at bounding box center [20, 34] width 41 height 23
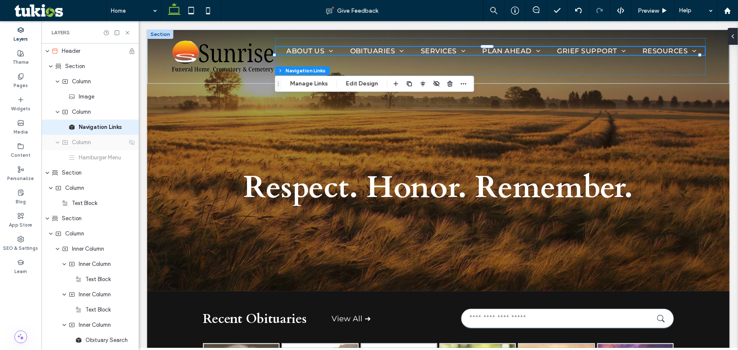
click at [90, 147] on div "Column" at bounding box center [89, 142] width 97 height 15
click at [695, 41] on div "Home About Us About Us Our Staff Our Location Testimonials Why Choose Us Contac…" at bounding box center [490, 56] width 431 height 37
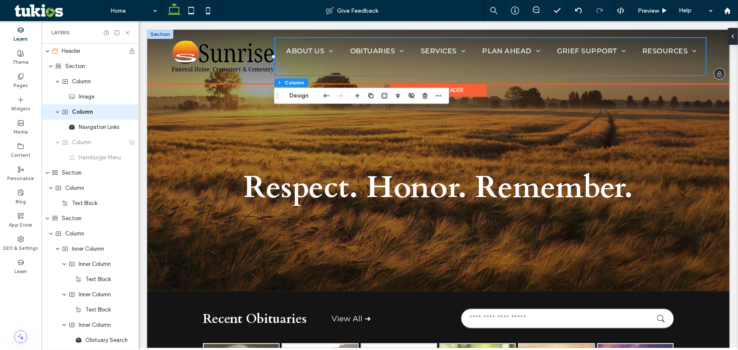
drag, startPoint x: 486, startPoint y: 36, endPoint x: 486, endPoint y: 42, distance: 6.4
click at [486, 42] on div "Home About Us About Us Our Staff Our Location Testimonials Why Choose Us Contac…" at bounding box center [438, 56] width 583 height 54
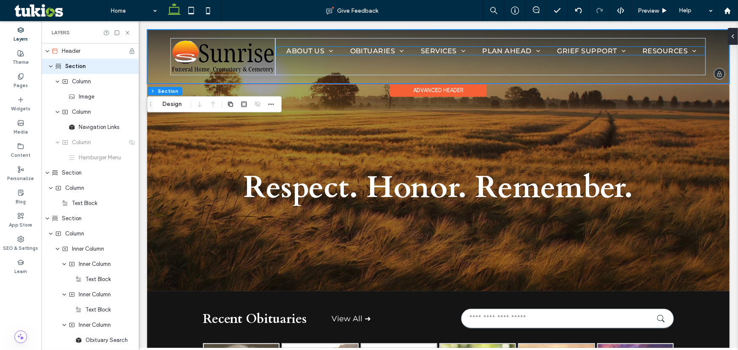
click at [284, 55] on ul "Home About Us About Us Our Staff Our Location Testimonials Why Choose Us Contac…" at bounding box center [490, 51] width 429 height 8
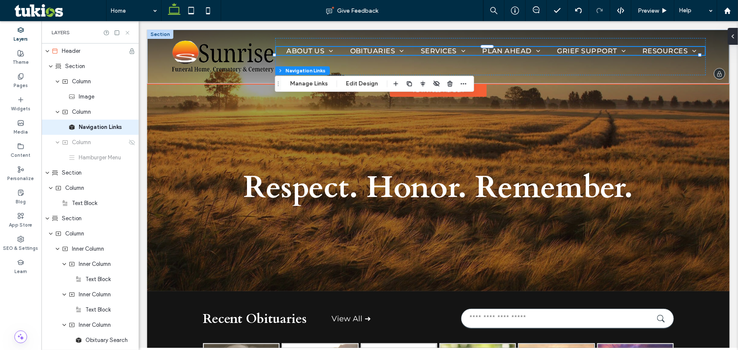
click at [126, 31] on use at bounding box center [127, 32] width 3 height 3
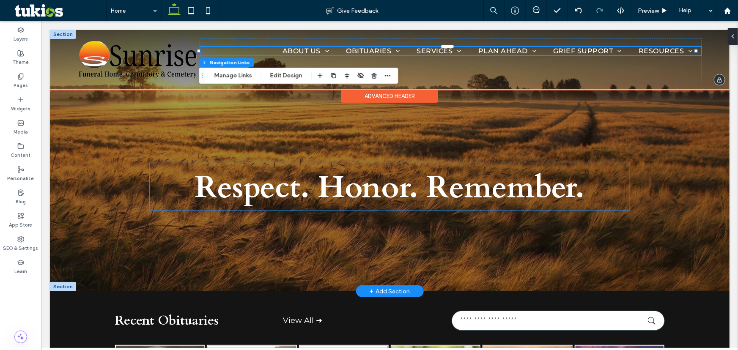
click at [588, 171] on p "Respect. Honor. Remember." at bounding box center [389, 186] width 481 height 47
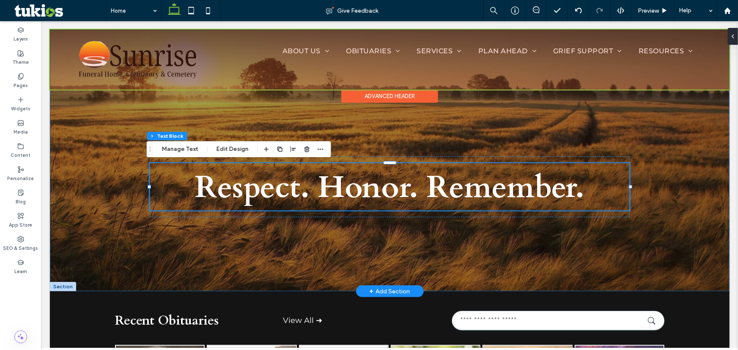
click at [516, 115] on div "Respect. Honor. Remember." at bounding box center [390, 160] width 508 height 262
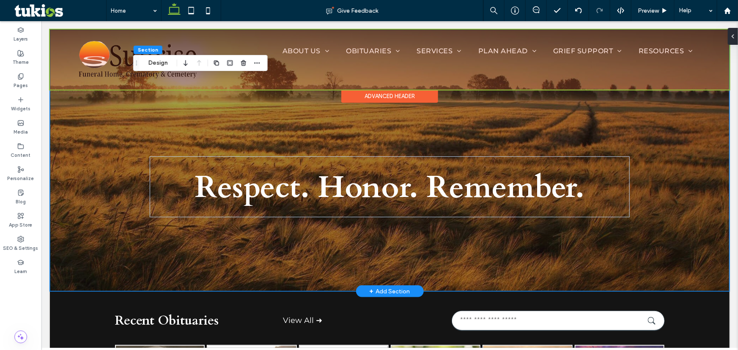
click at [108, 161] on div "Respect. Honor. Remember." at bounding box center [389, 160] width 680 height 262
click at [241, 91] on div "Respect. Honor. Remember." at bounding box center [390, 160] width 508 height 262
click at [75, 149] on div "Respect. Honor. Remember." at bounding box center [389, 160] width 680 height 262
click at [232, 131] on div "Respect. Honor. Remember." at bounding box center [390, 160] width 508 height 262
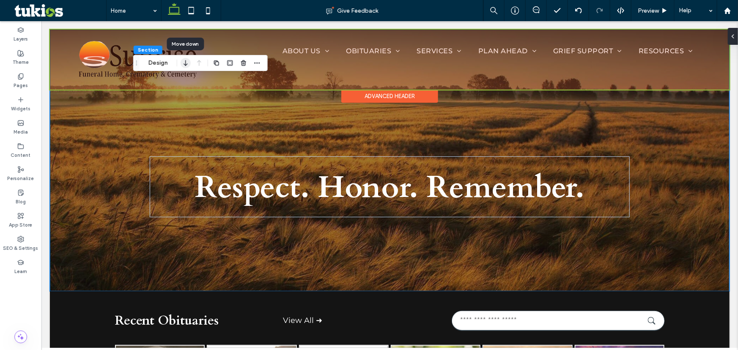
click at [183, 66] on icon "button" at bounding box center [186, 62] width 10 height 15
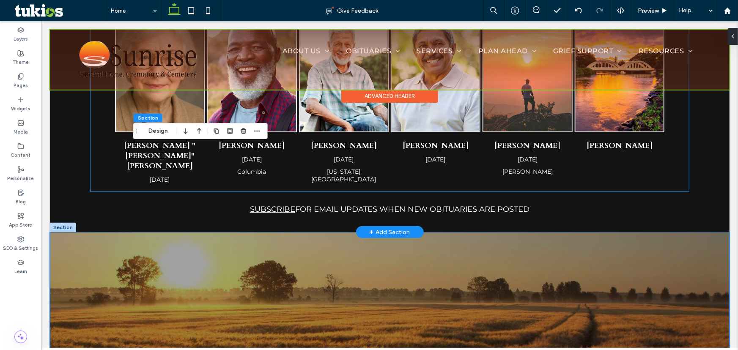
scroll to position [0, 0]
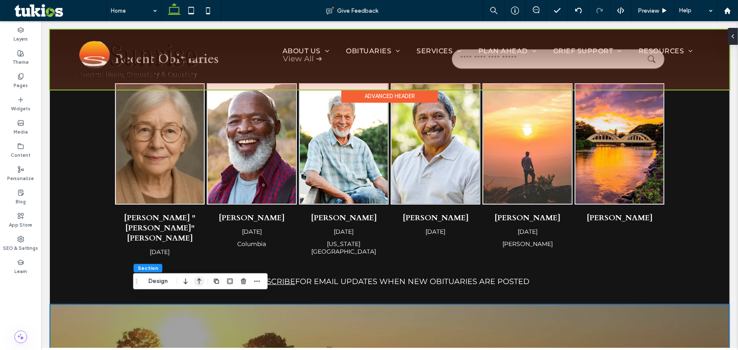
click at [198, 278] on icon "button" at bounding box center [199, 281] width 10 height 15
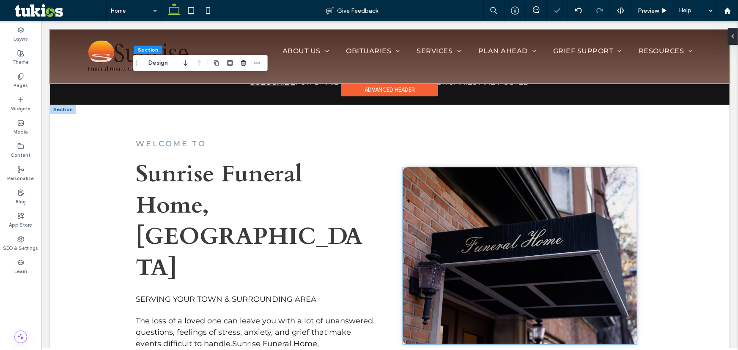
scroll to position [500, 0]
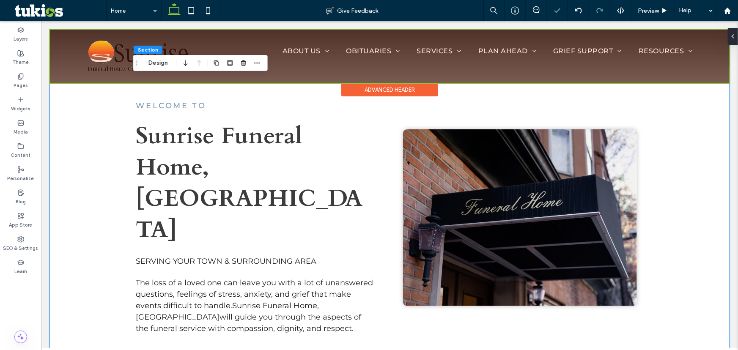
click at [76, 168] on div "WELCOME TO Sunrise Funeral Home, Crematory & Cemetery SERVING YOUR TOWN & SURRO…" at bounding box center [389, 217] width 680 height 302
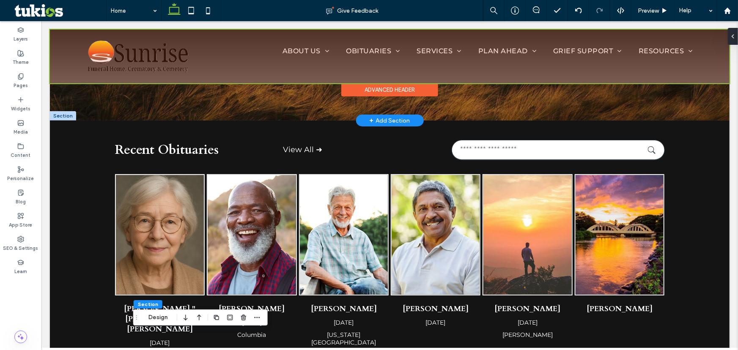
scroll to position [0, 0]
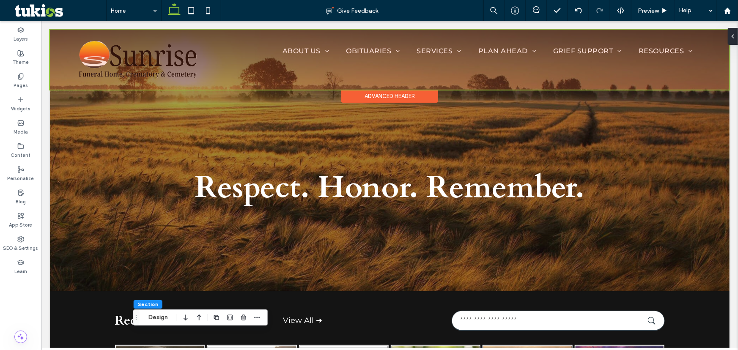
click at [547, 45] on div at bounding box center [389, 59] width 680 height 60
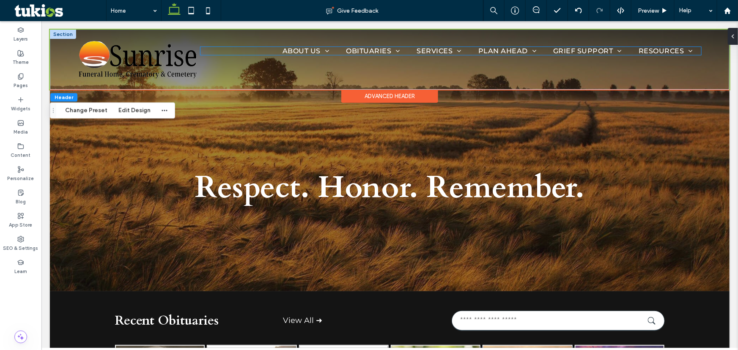
click at [468, 55] on div "Home About Us About Us Our Staff Our Location Testimonials Why Choose Us Contac…" at bounding box center [450, 59] width 503 height 43
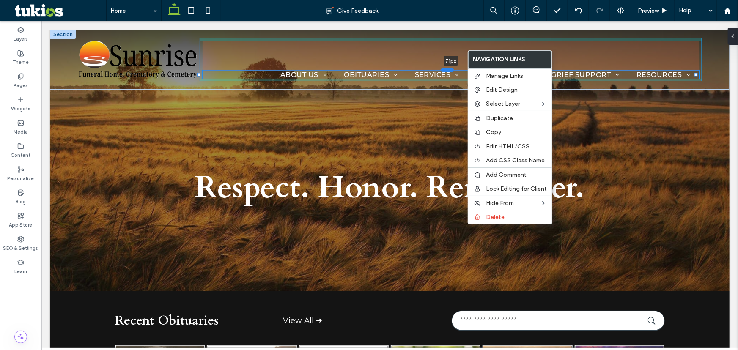
drag, startPoint x: 447, startPoint y: 45, endPoint x: 451, endPoint y: 69, distance: 24.0
click at [451, 69] on div at bounding box center [447, 69] width 14 height 3
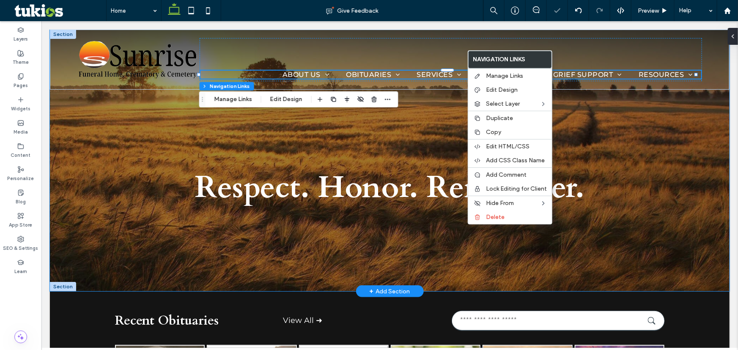
click at [291, 148] on div "Respect. Honor. Remember." at bounding box center [390, 160] width 508 height 262
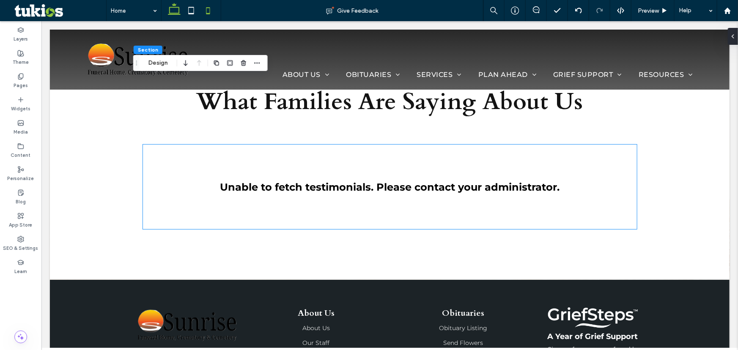
scroll to position [1118, 0]
